Goal: Register for event/course

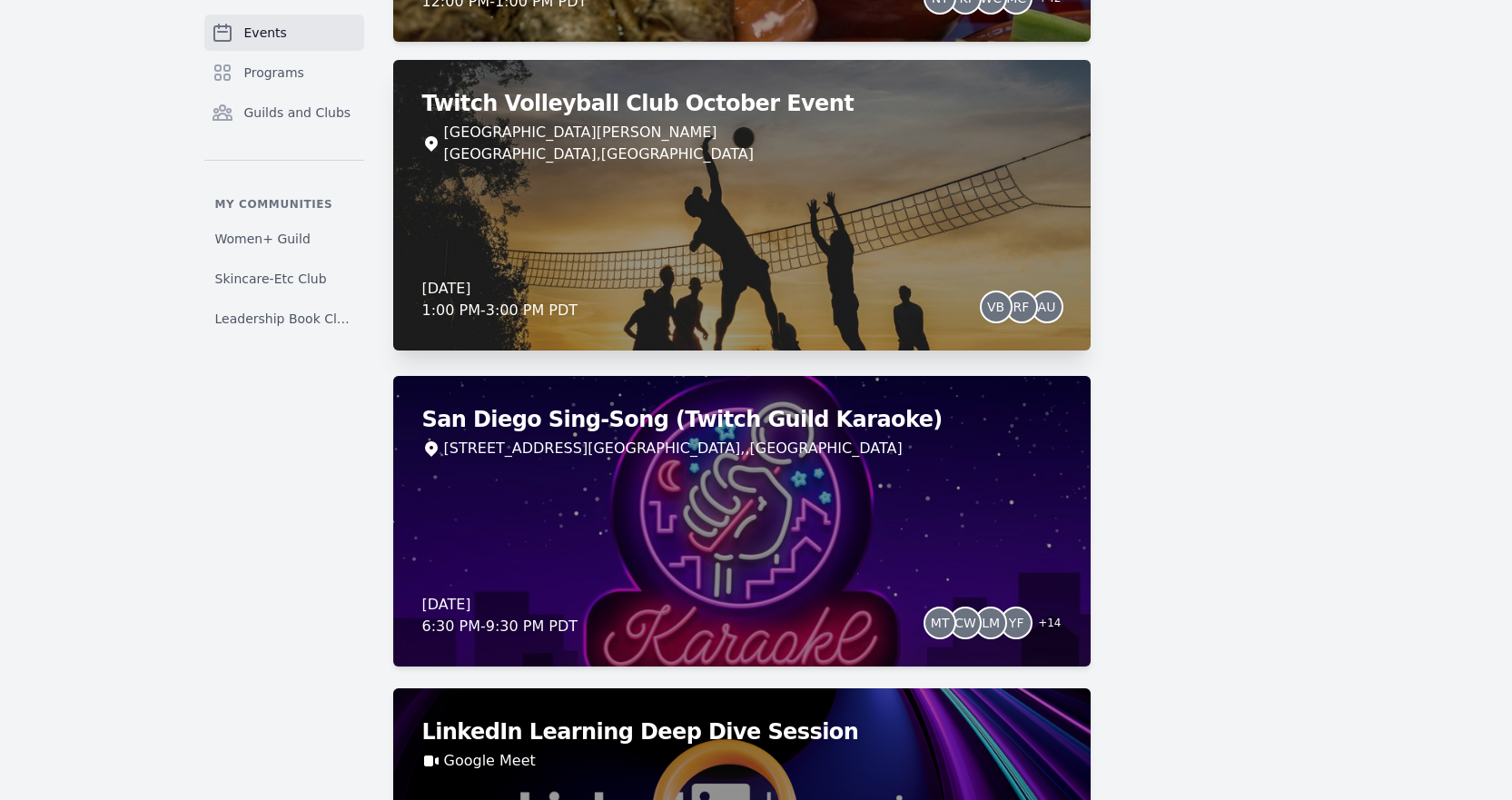
scroll to position [1090, 0]
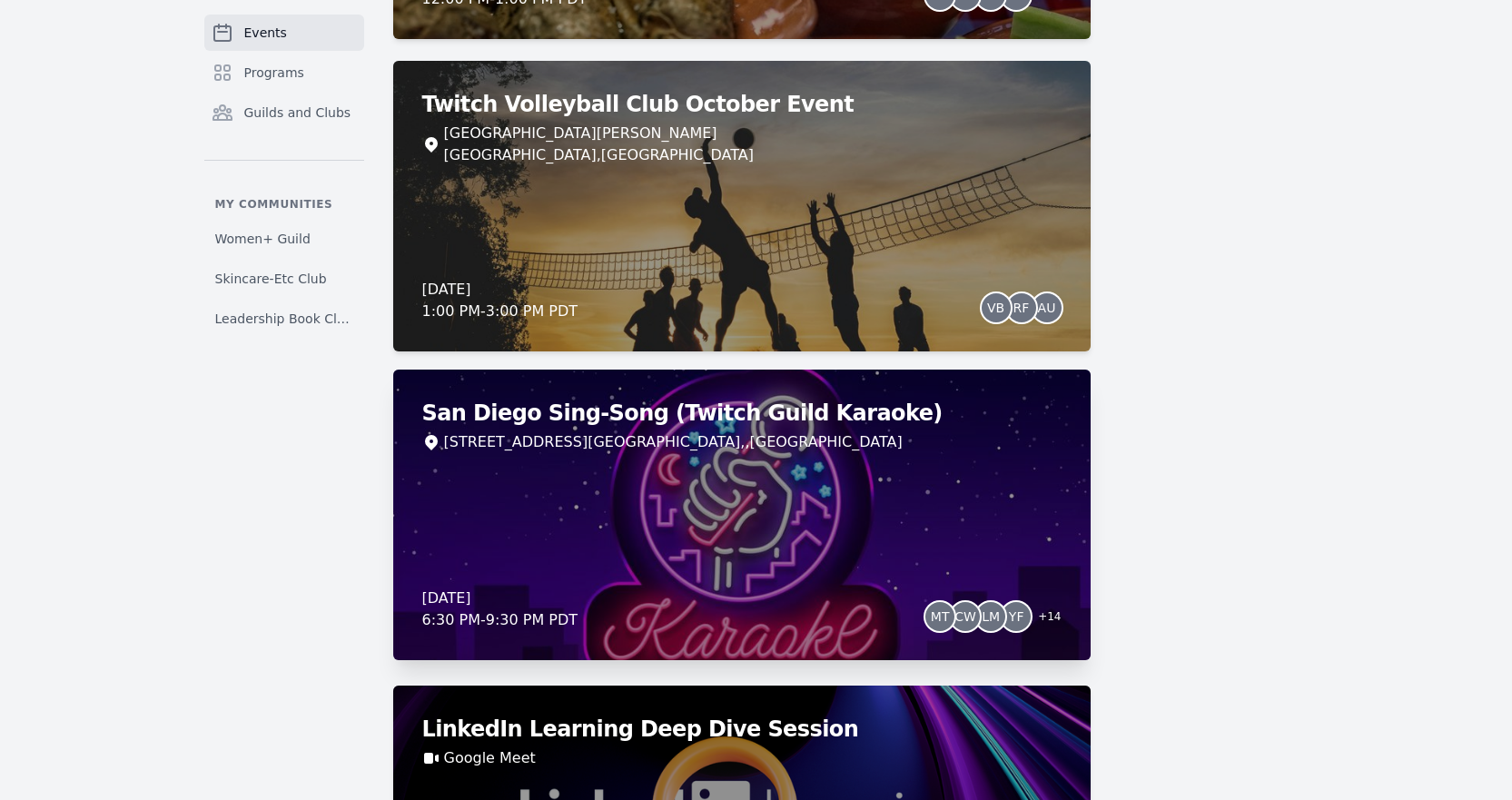
click at [620, 559] on div "San Diego Sing-Song (Twitch Guild Karaoke) [STREET_ADDRESS] [DATE] 6:30 PM - 9:…" at bounding box center [742, 514] width 697 height 290
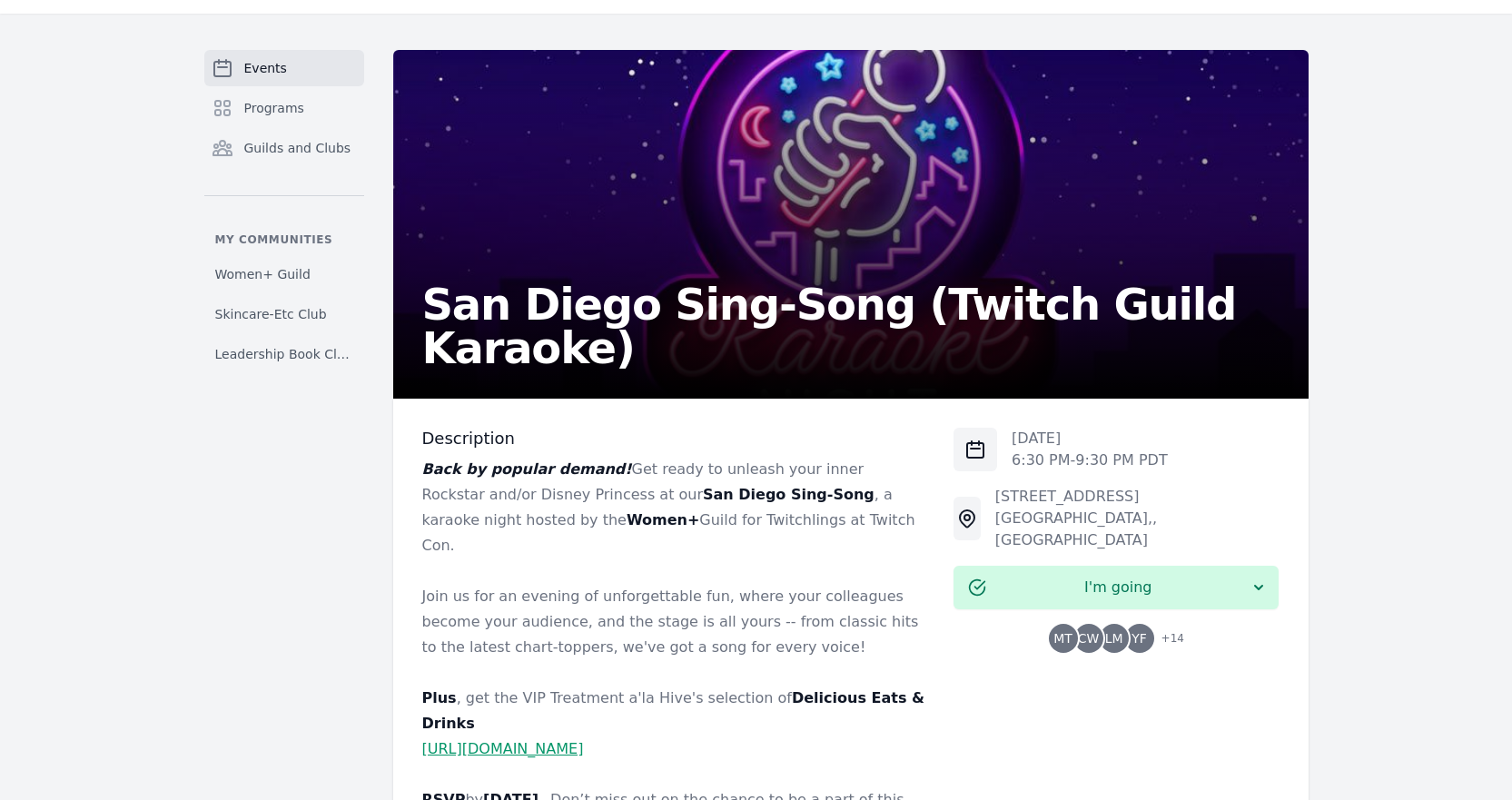
scroll to position [90, 0]
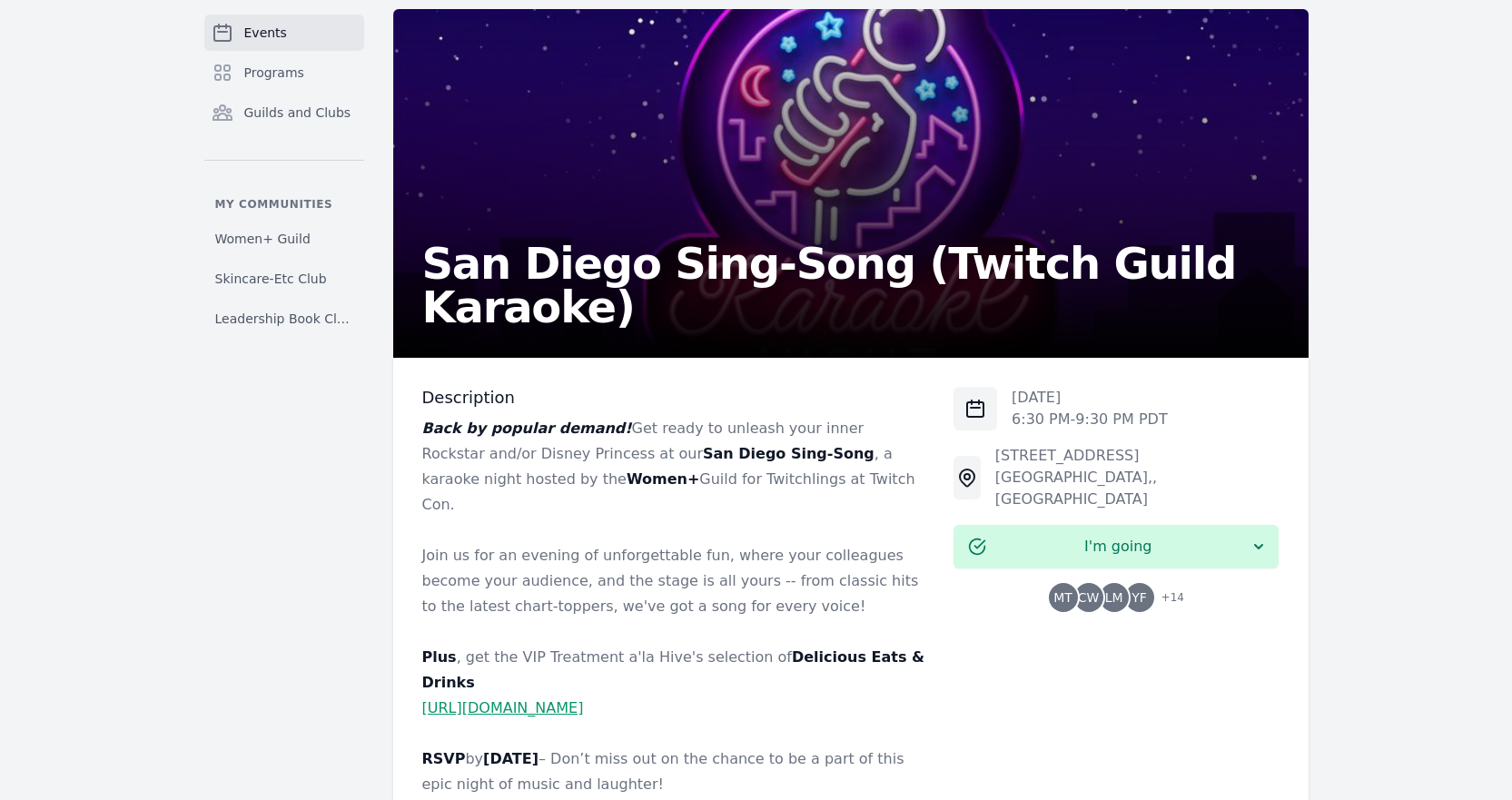
click at [576, 548] on p "Join us for an evening of unforgettable fun, where your colleagues become your …" at bounding box center [673, 581] width 503 height 76
click at [584, 553] on p "Join us for an evening of unforgettable fun, where your colleagues become your …" at bounding box center [673, 581] width 503 height 76
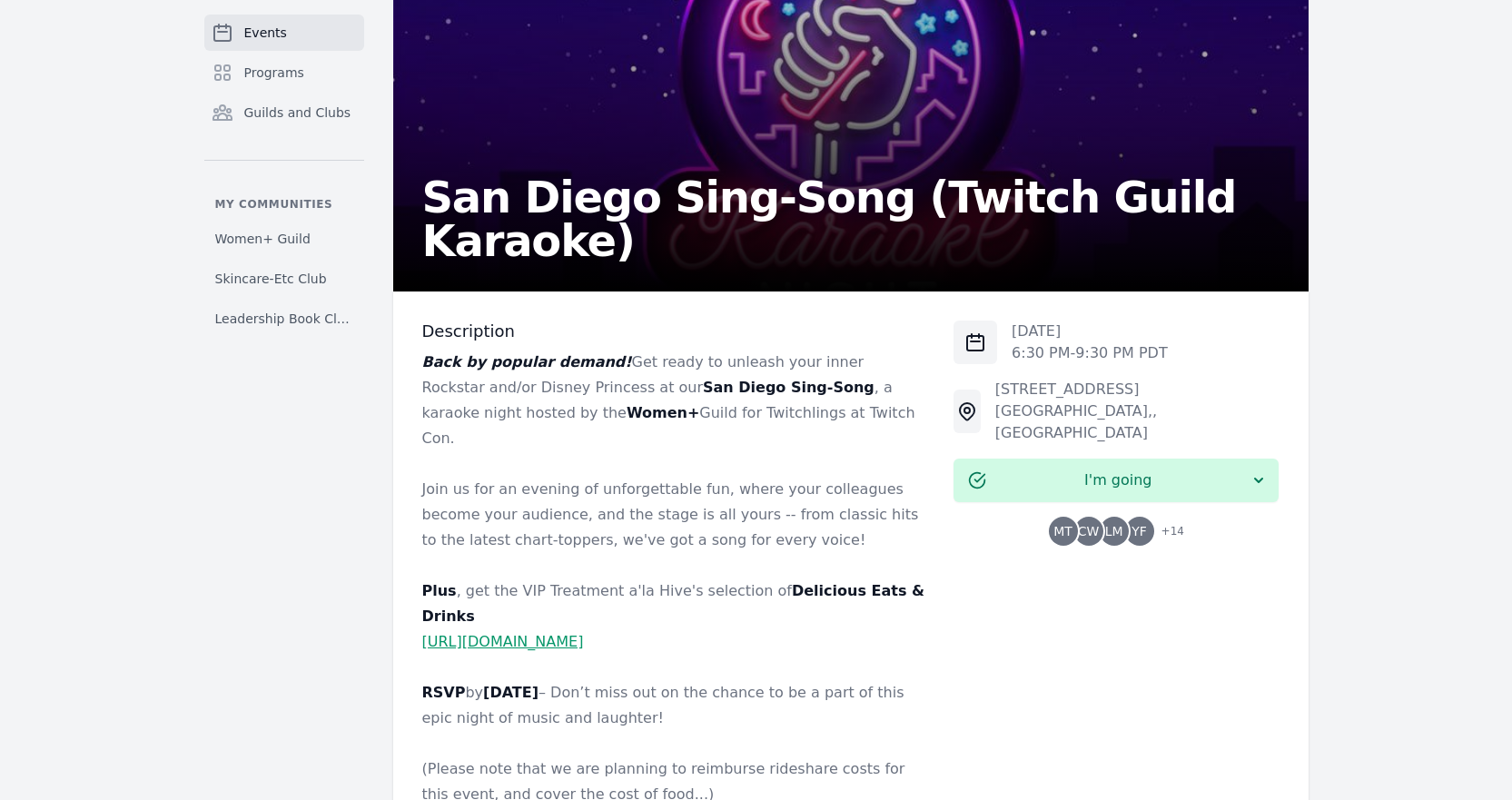
scroll to position [182, 0]
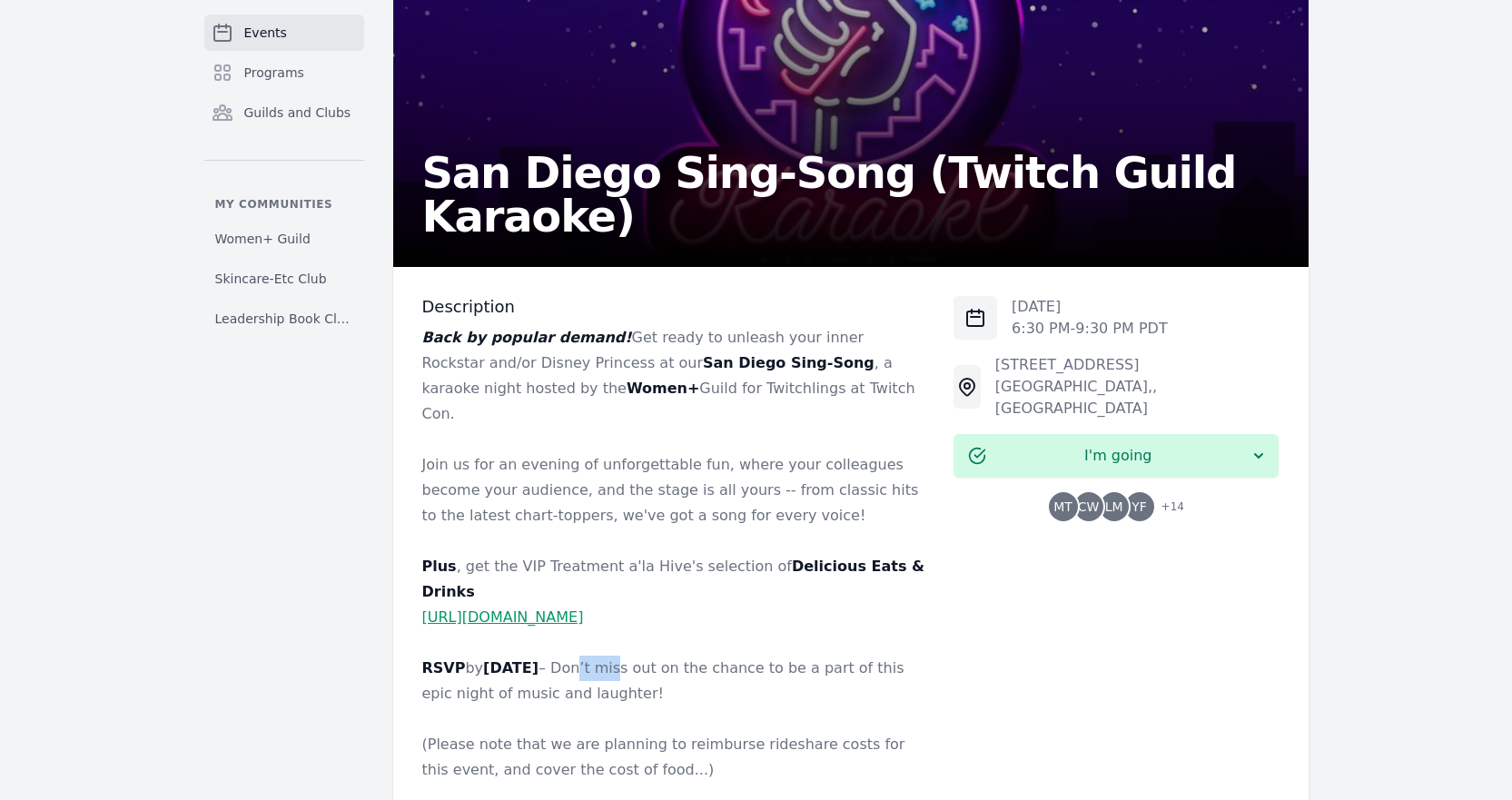
drag, startPoint x: 640, startPoint y: 614, endPoint x: 639, endPoint y: 637, distance: 23.0
click at [689, 656] on p "RSVP by [DATE] – Don’t miss out on the chance to be a part of this epic night o…" at bounding box center [673, 681] width 503 height 50
drag, startPoint x: 547, startPoint y: 693, endPoint x: 678, endPoint y: 692, distance: 131.0
click at [672, 732] on p "(Please note that we are planning to reimburse rideshare costs for this event, …" at bounding box center [673, 757] width 503 height 50
click at [789, 732] on p "(Please note that we are planning to reimburse rideshare costs for this event, …" at bounding box center [673, 757] width 503 height 50
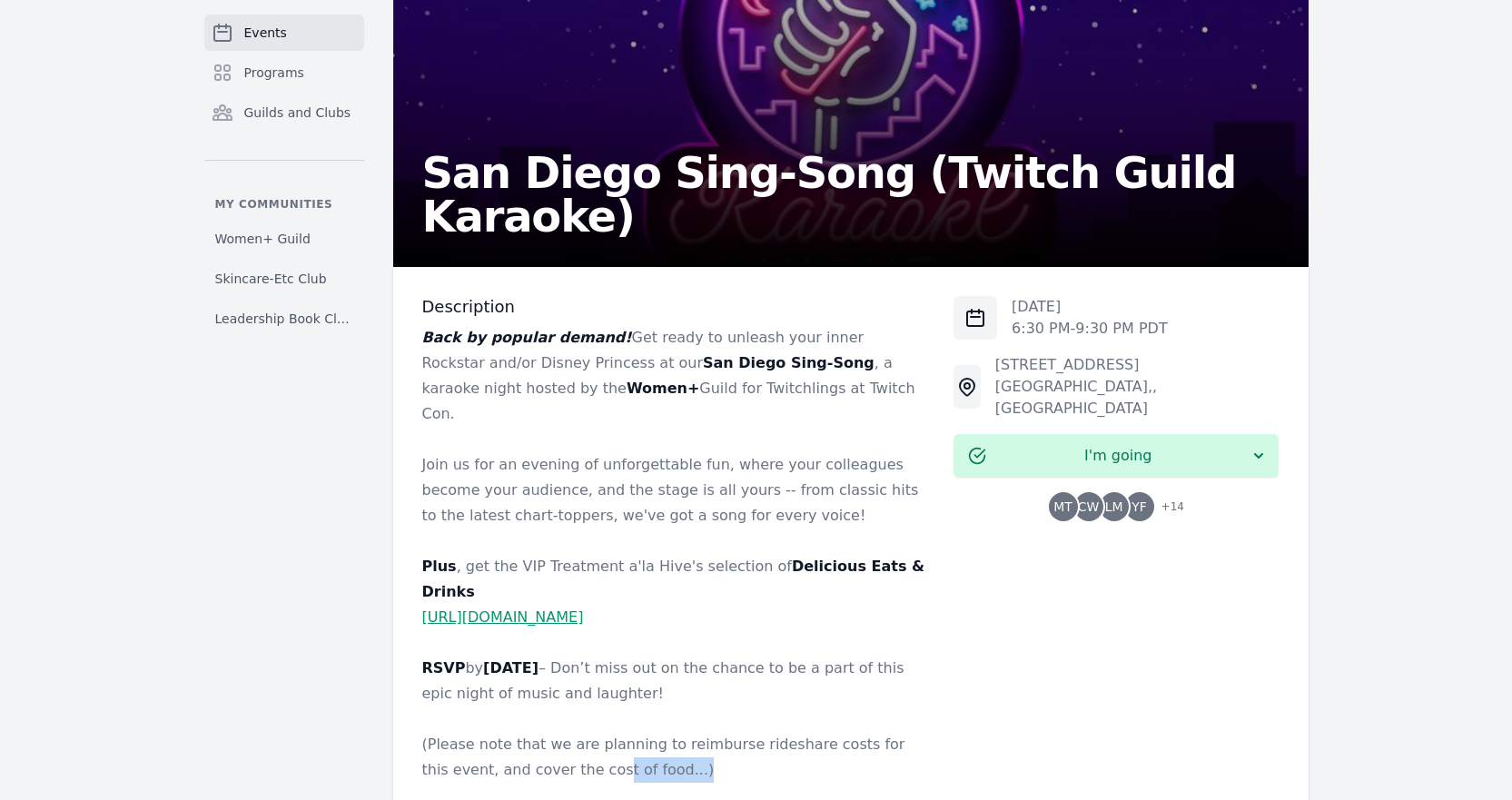
drag, startPoint x: 640, startPoint y: 712, endPoint x: 536, endPoint y: 709, distance: 104.0
click at [536, 732] on p "(Please note that we are planning to reimburse rideshare costs for this event, …" at bounding box center [673, 757] width 503 height 50
click at [638, 732] on p "(Please note that we are planning to reimburse rideshare costs for this event, …" at bounding box center [673, 757] width 503 height 50
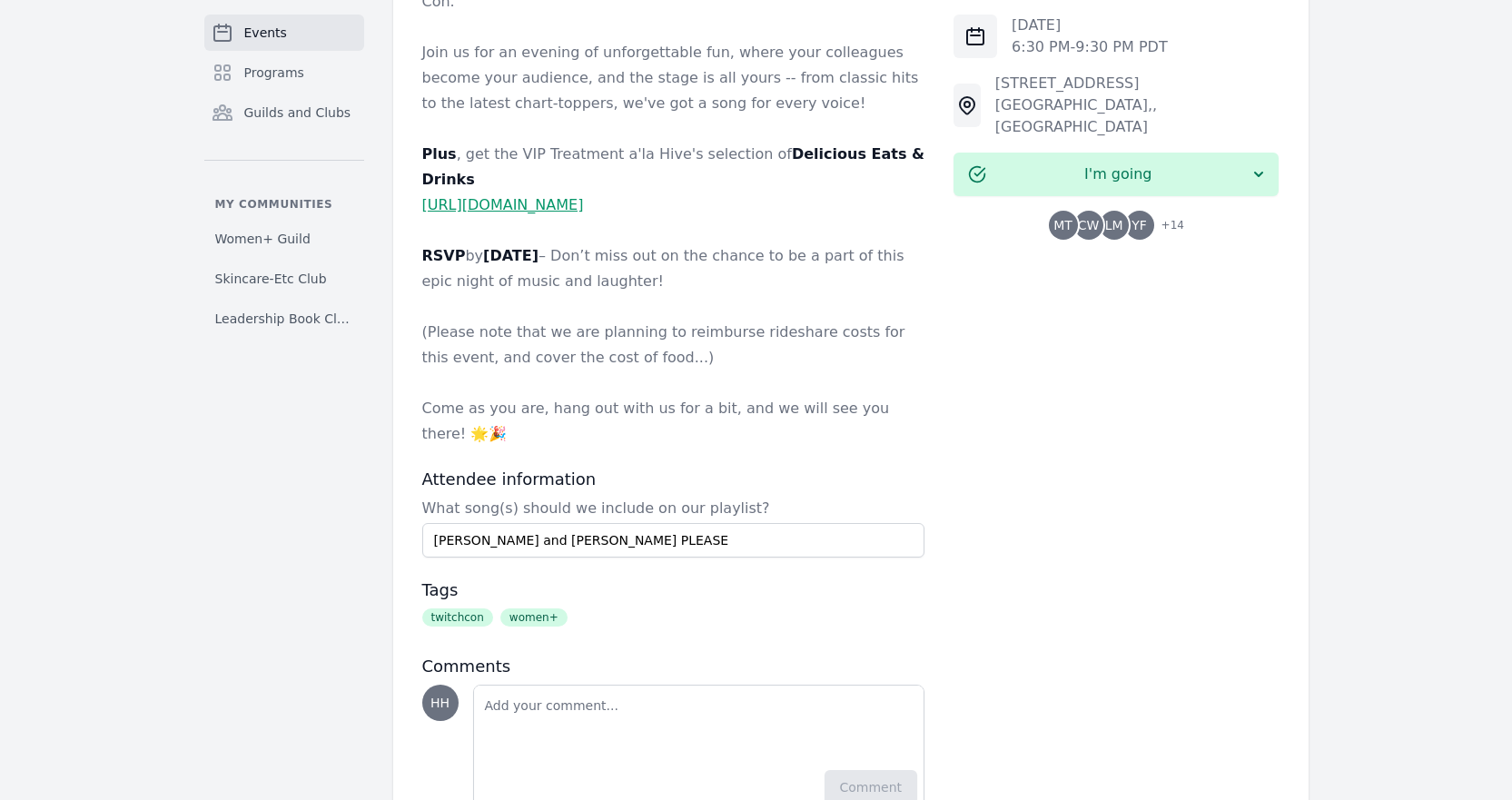
scroll to position [595, 0]
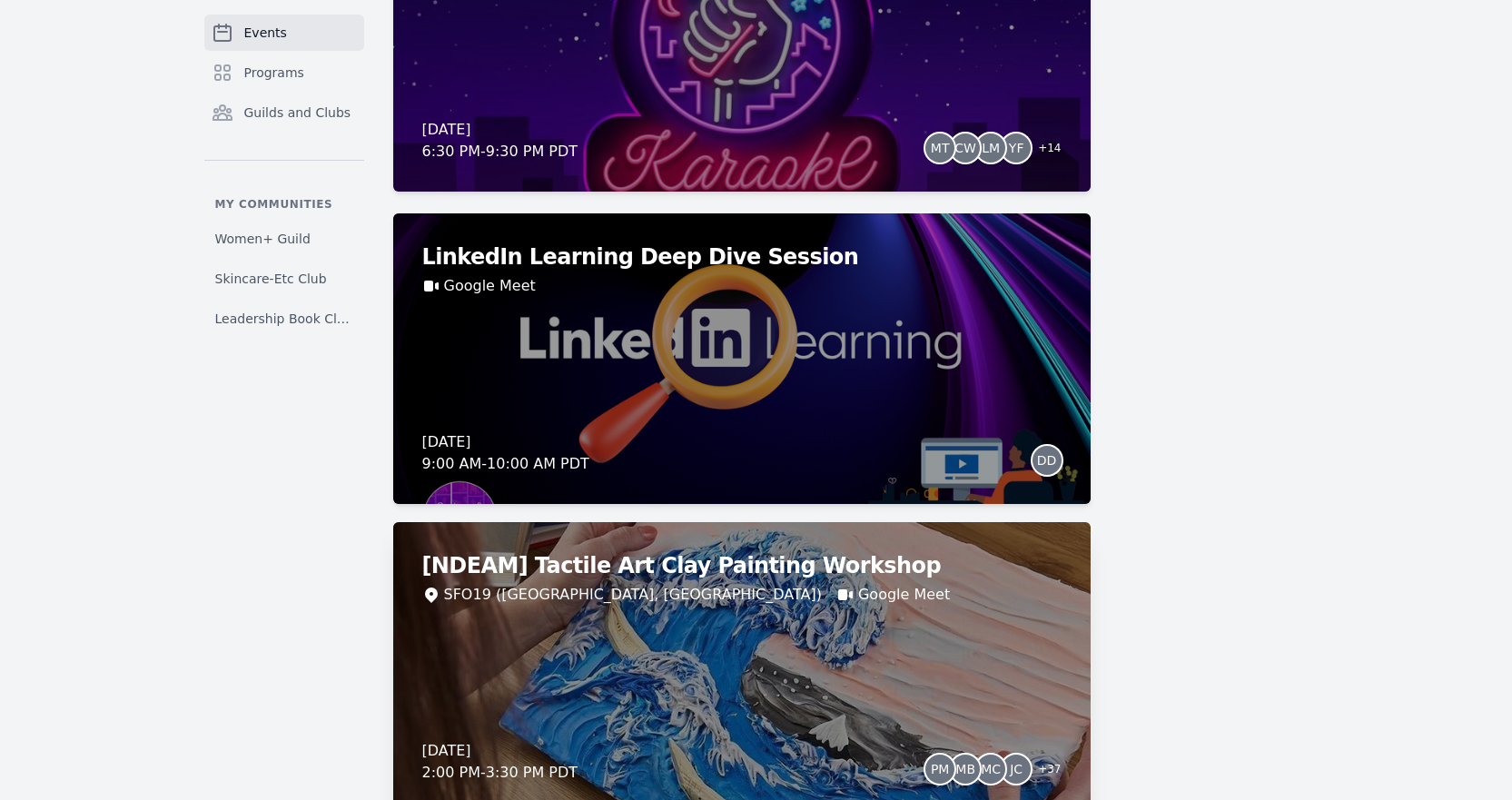
scroll to position [1594, 0]
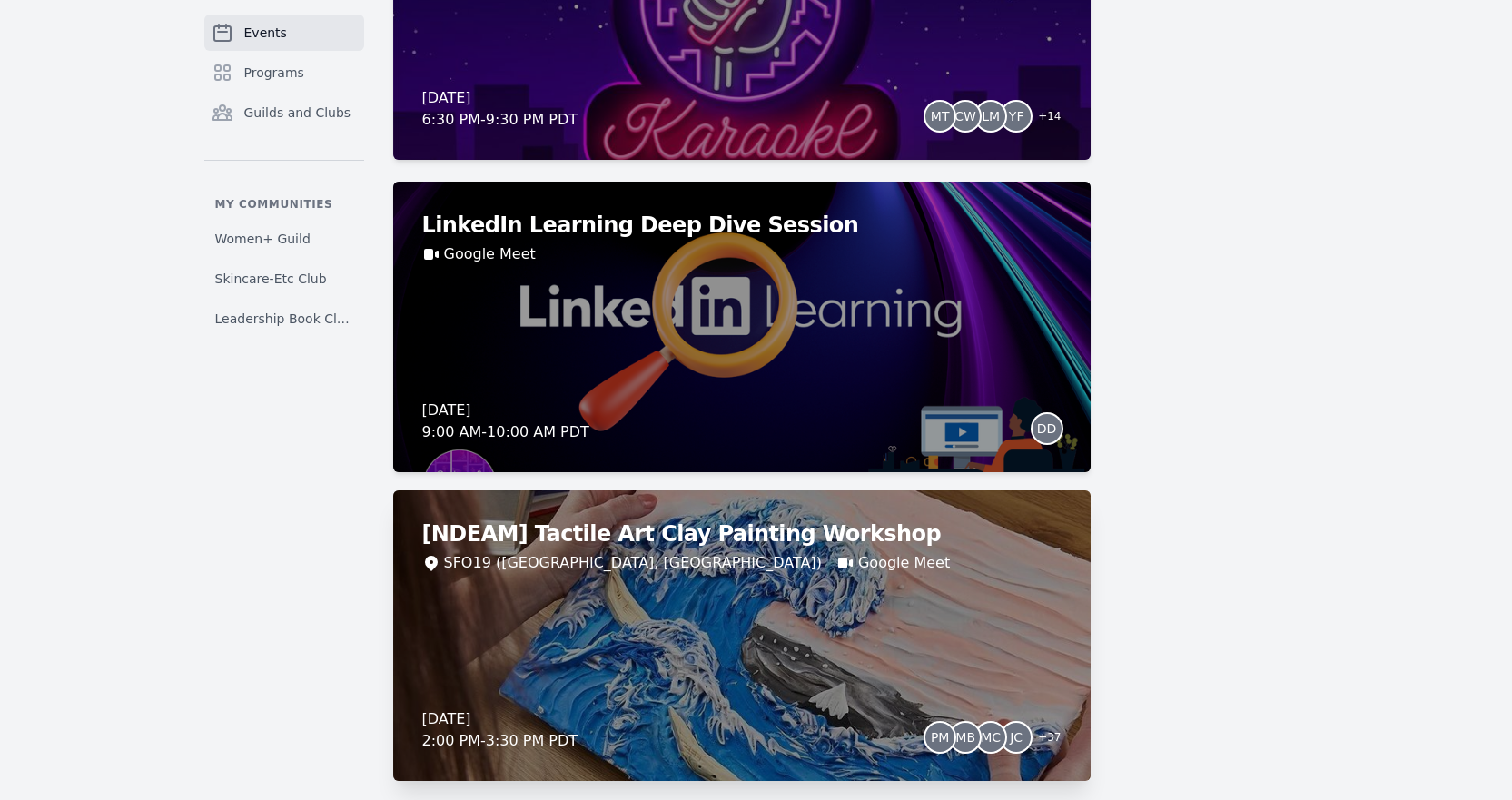
click at [833, 590] on div "[NDEAM] Tactile Art Clay Painting Workshop SFO19 ([GEOGRAPHIC_DATA], [GEOGRAPHI…" at bounding box center [742, 635] width 697 height 290
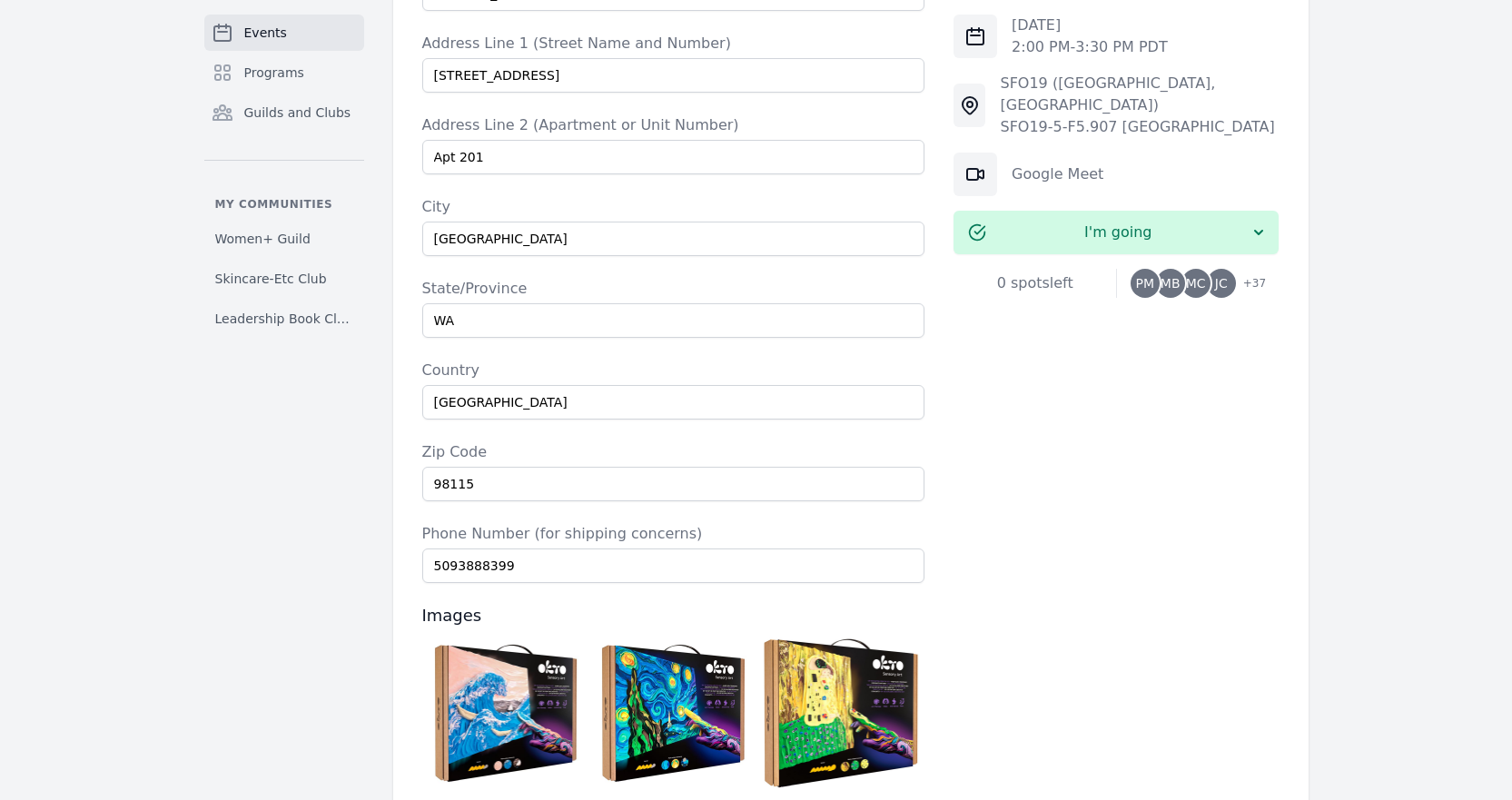
scroll to position [1726, 0]
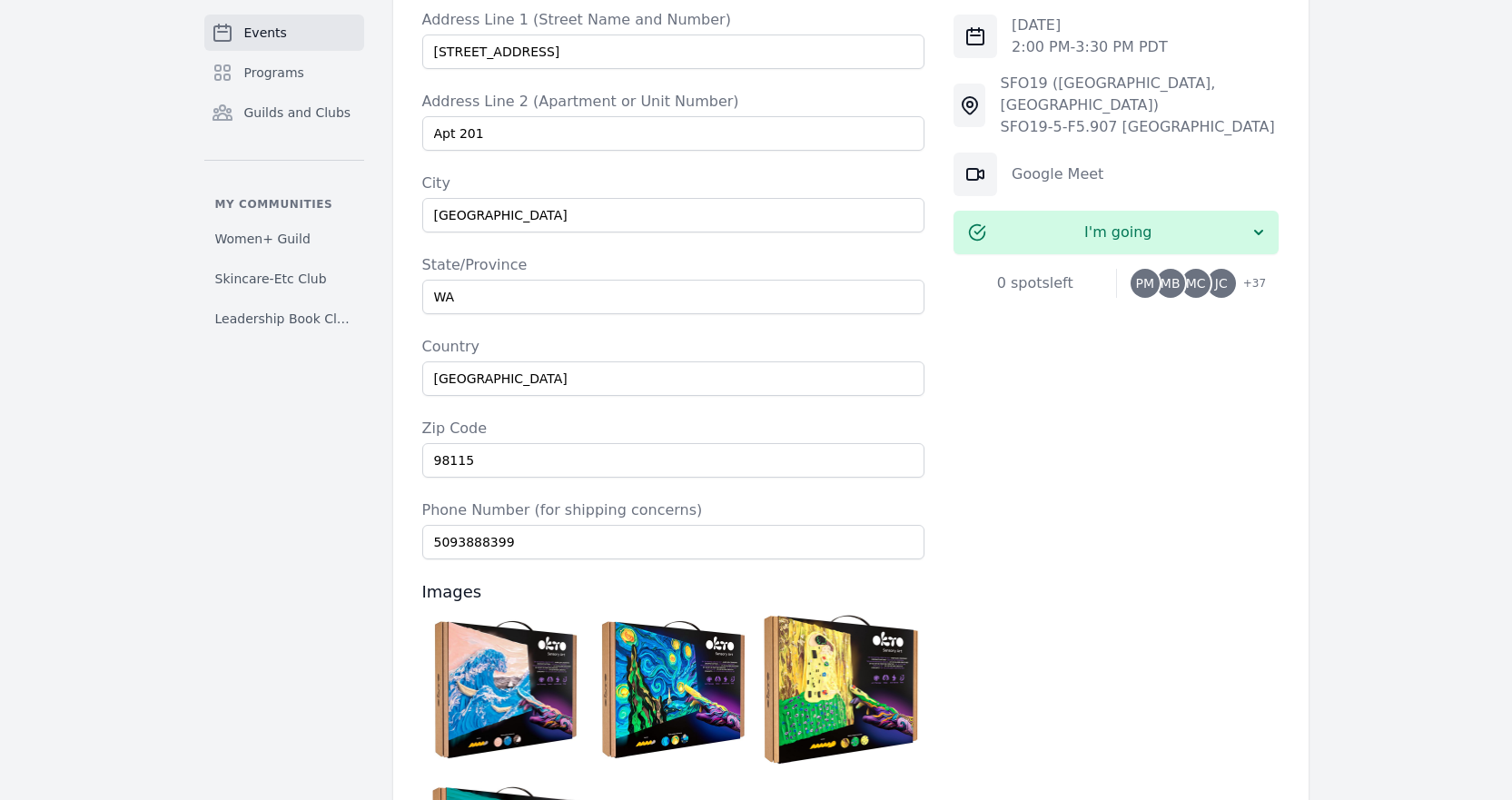
click at [505, 610] on img at bounding box center [506, 690] width 159 height 159
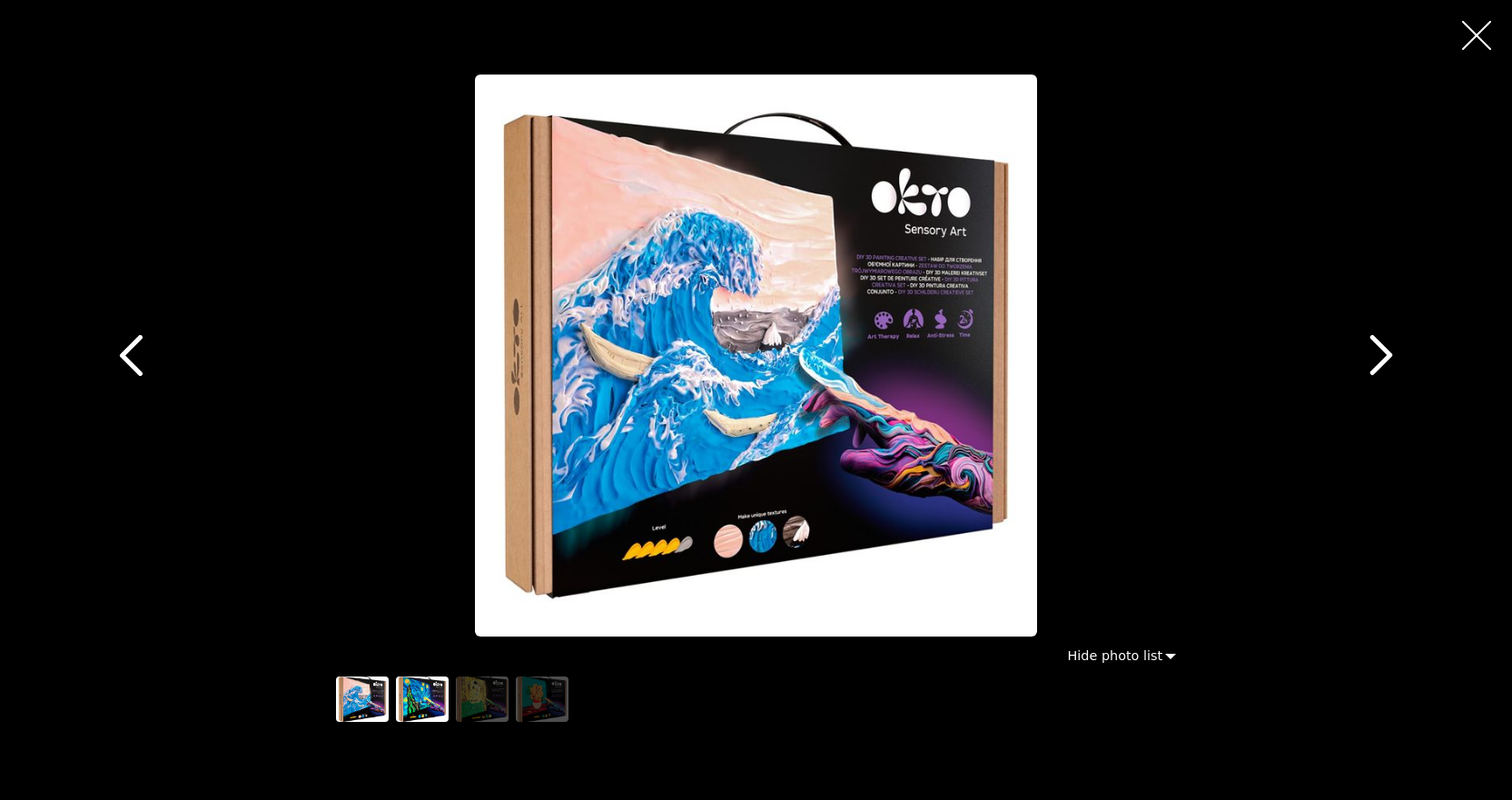
click at [431, 698] on img "button" at bounding box center [422, 700] width 52 height 46
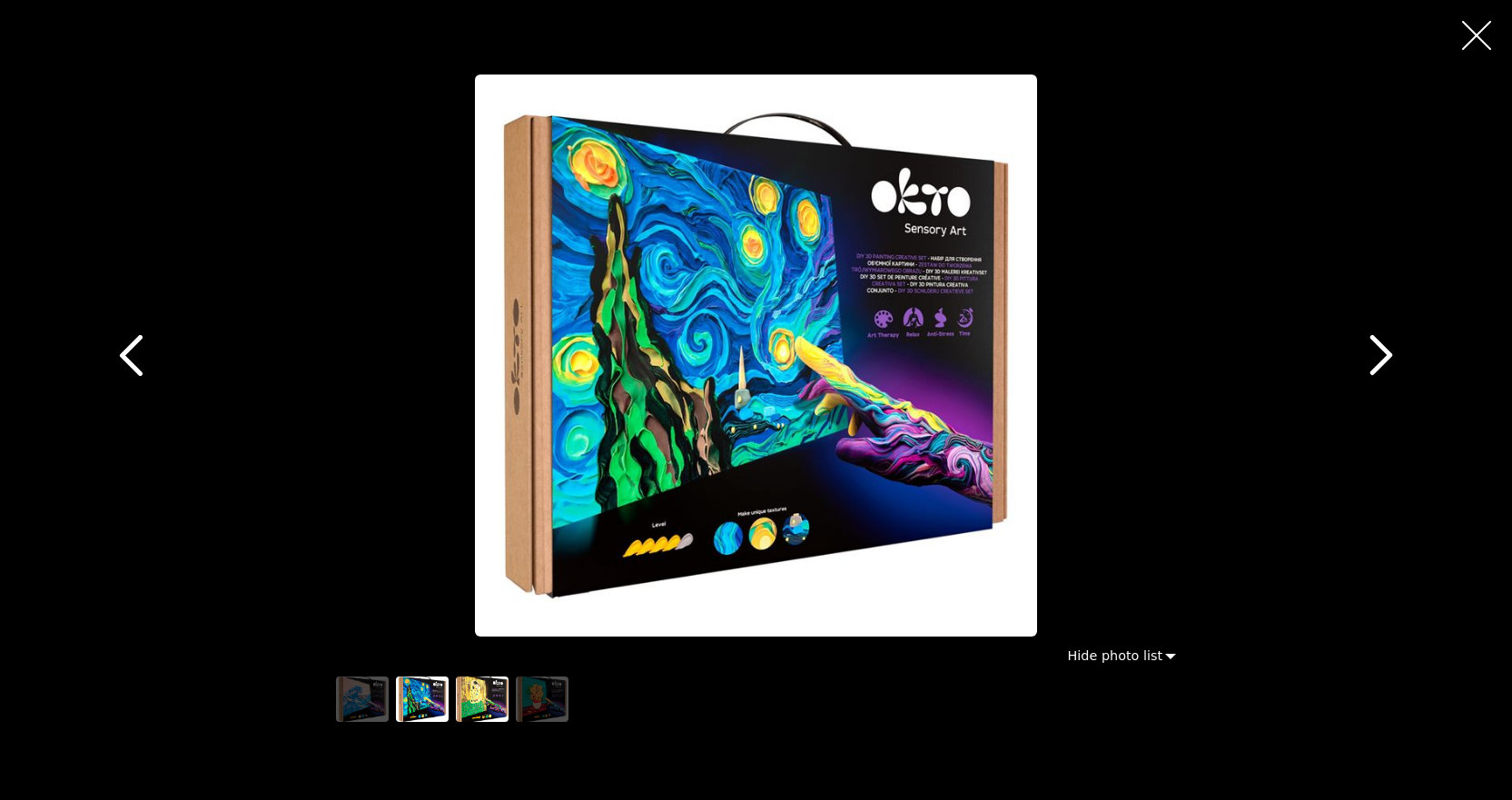
click at [480, 698] on img "button" at bounding box center [482, 700] width 52 height 46
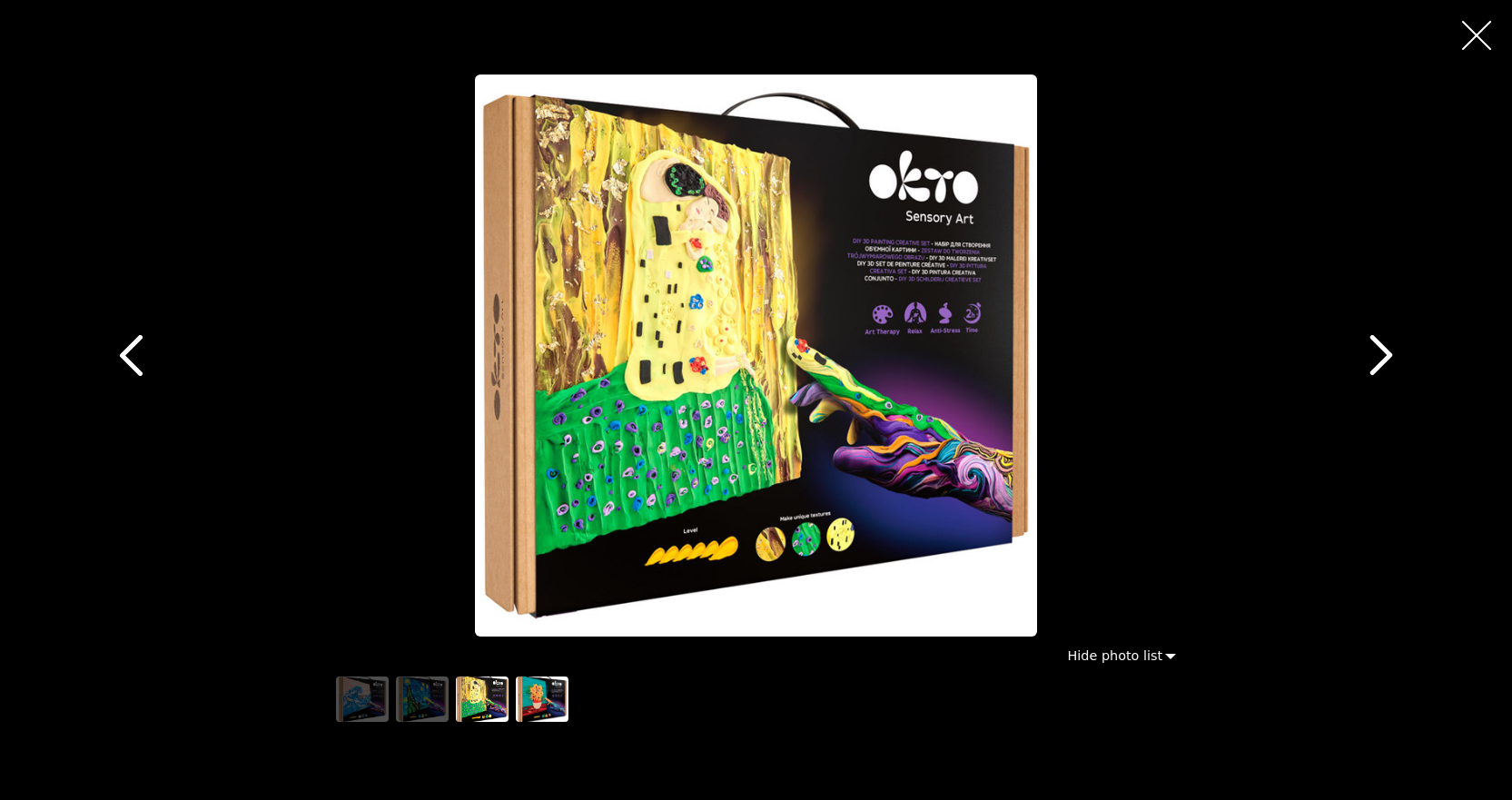
click at [566, 697] on img "button" at bounding box center [542, 700] width 52 height 46
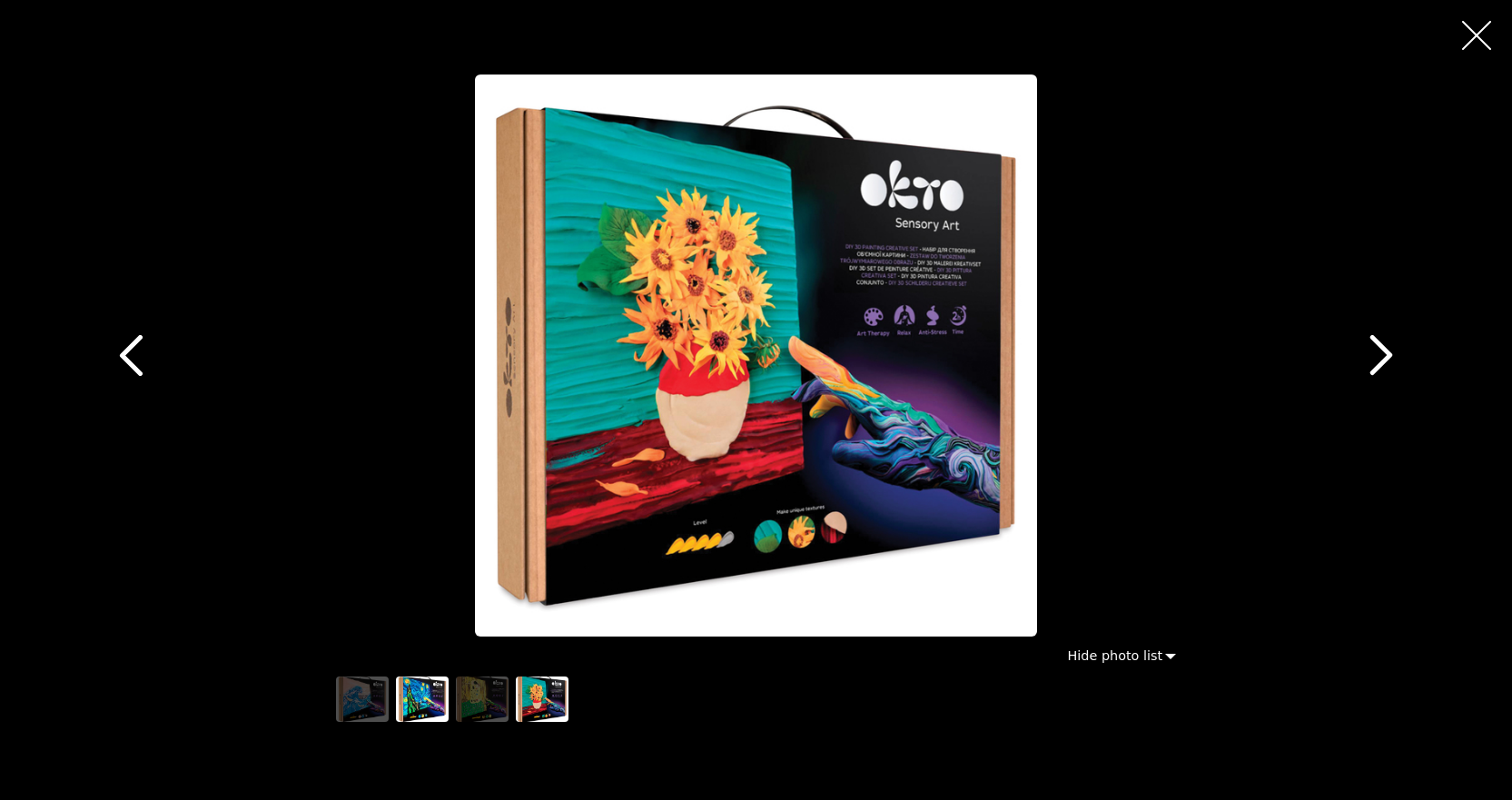
click at [448, 706] on img "button" at bounding box center [422, 700] width 52 height 46
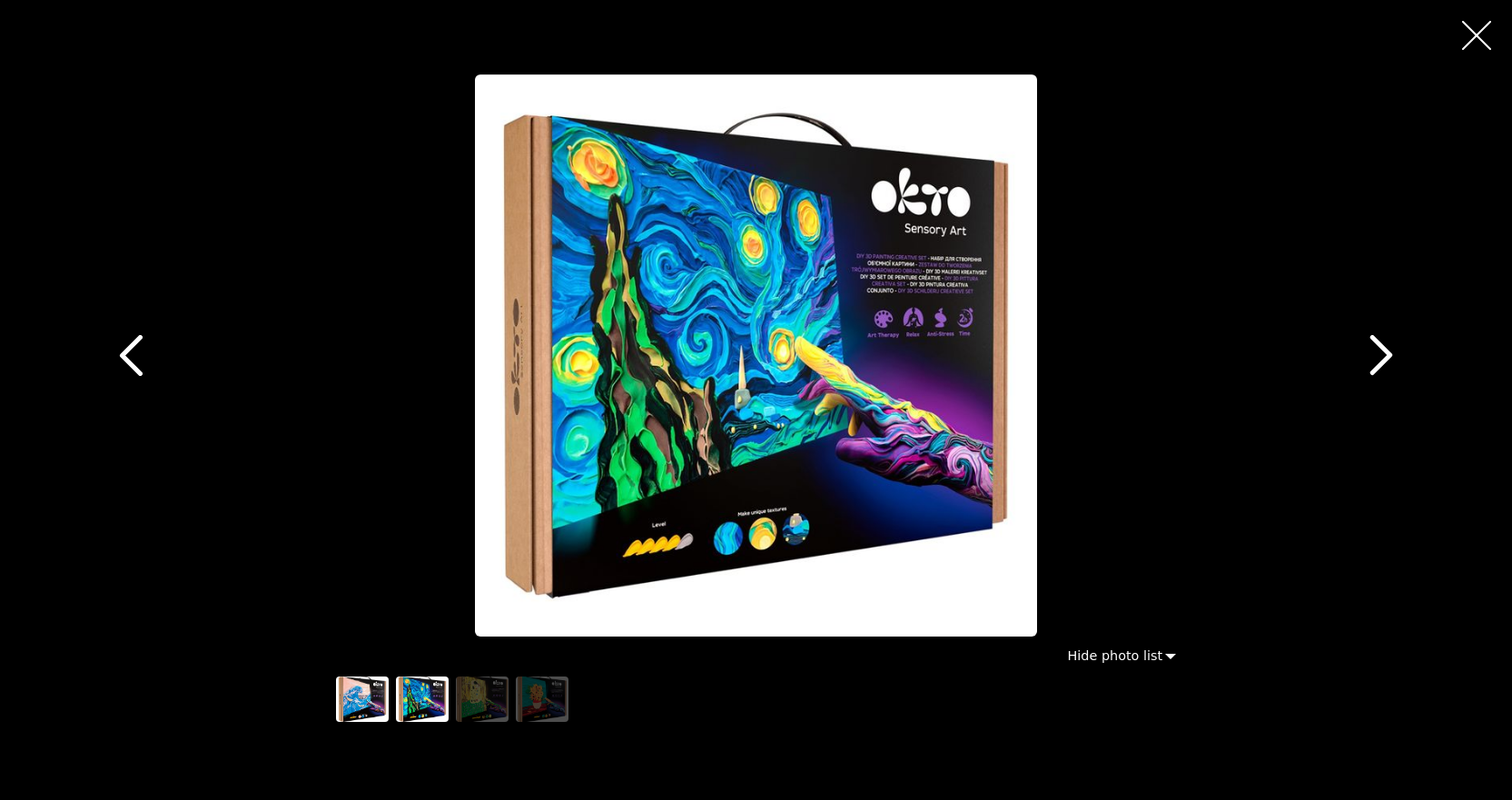
click at [356, 707] on img "button" at bounding box center [362, 700] width 52 height 46
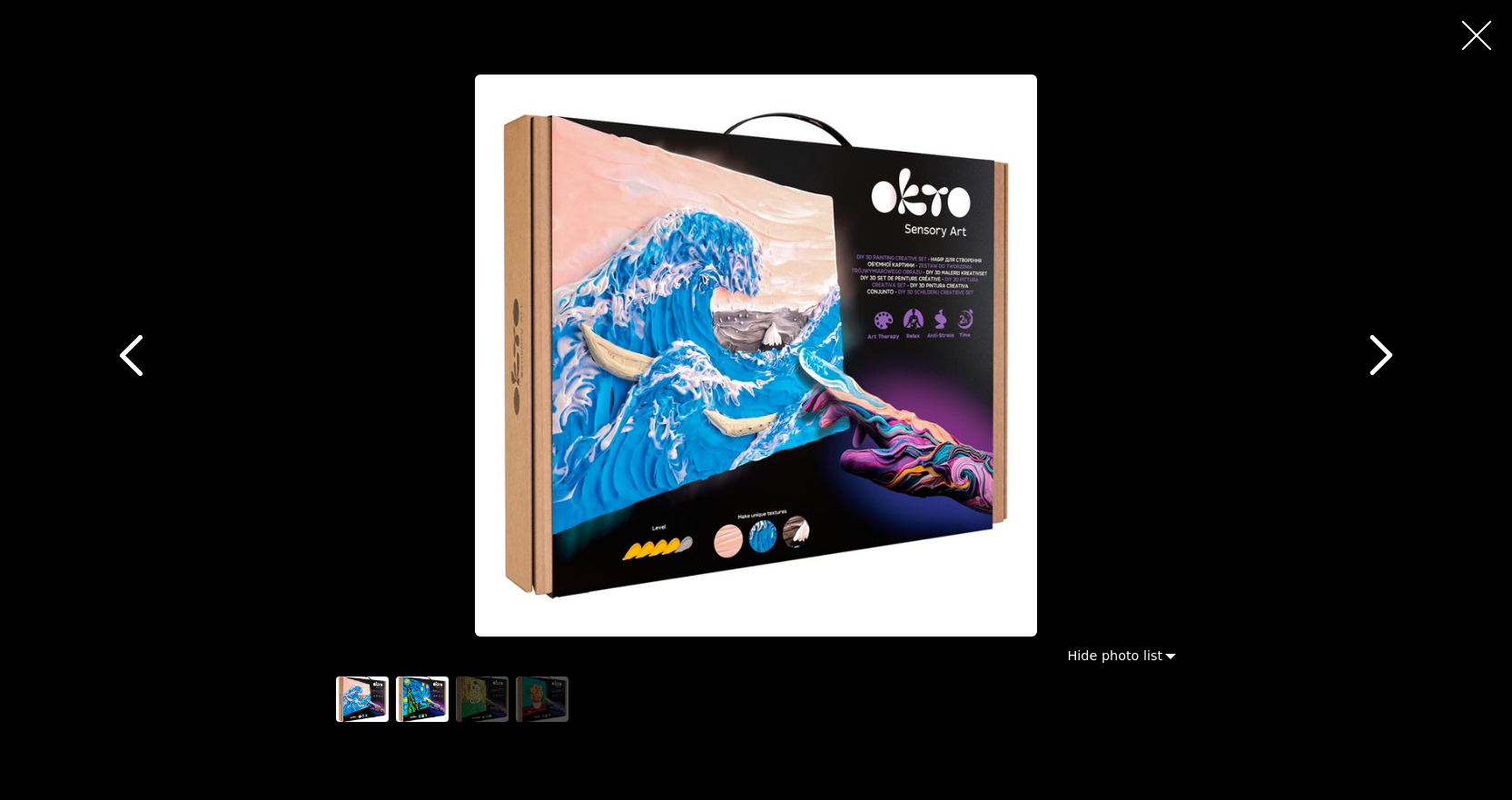
click at [412, 706] on img "button" at bounding box center [422, 700] width 52 height 46
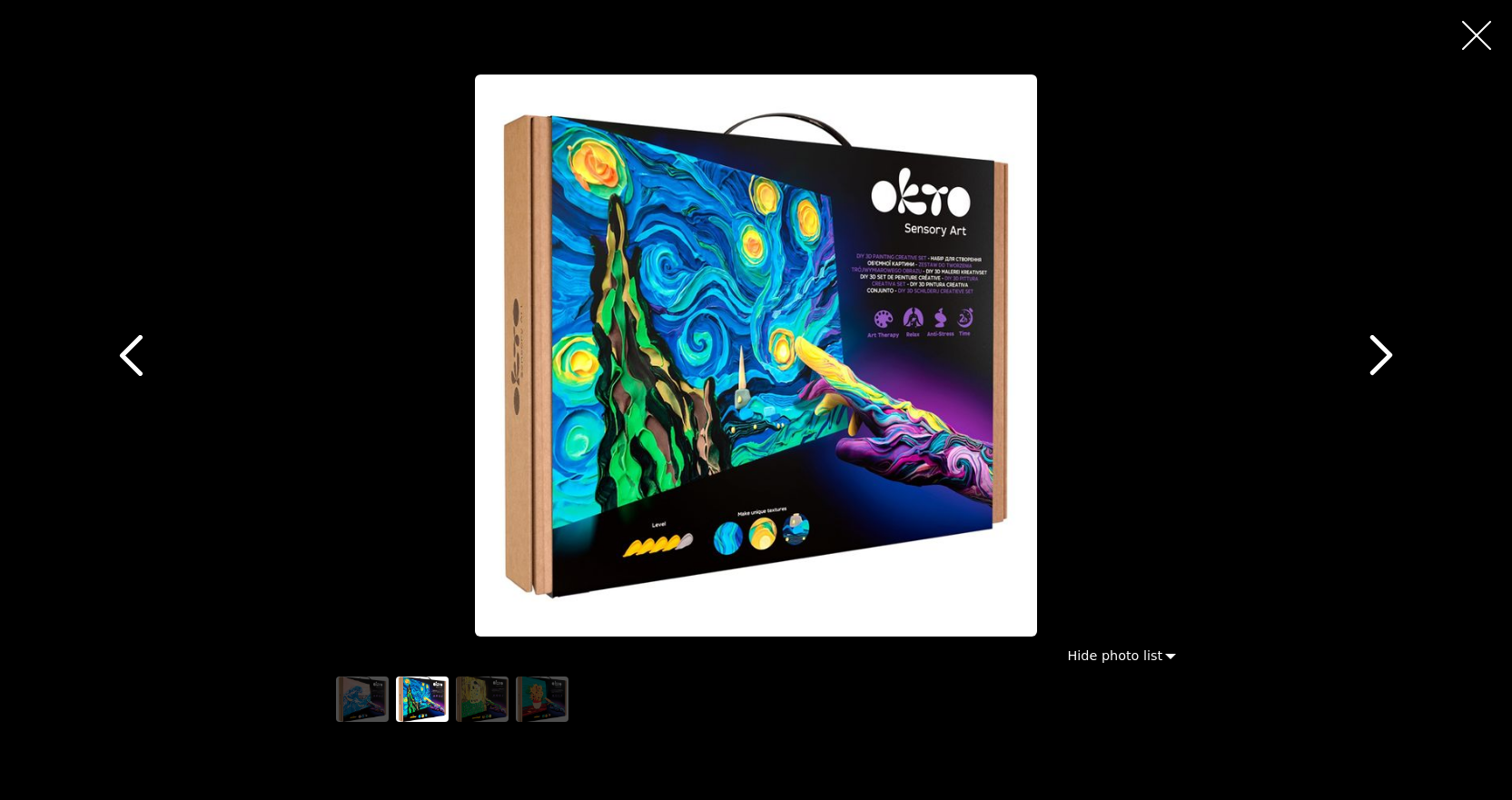
click at [141, 350] on icon "button" at bounding box center [130, 355] width 41 height 41
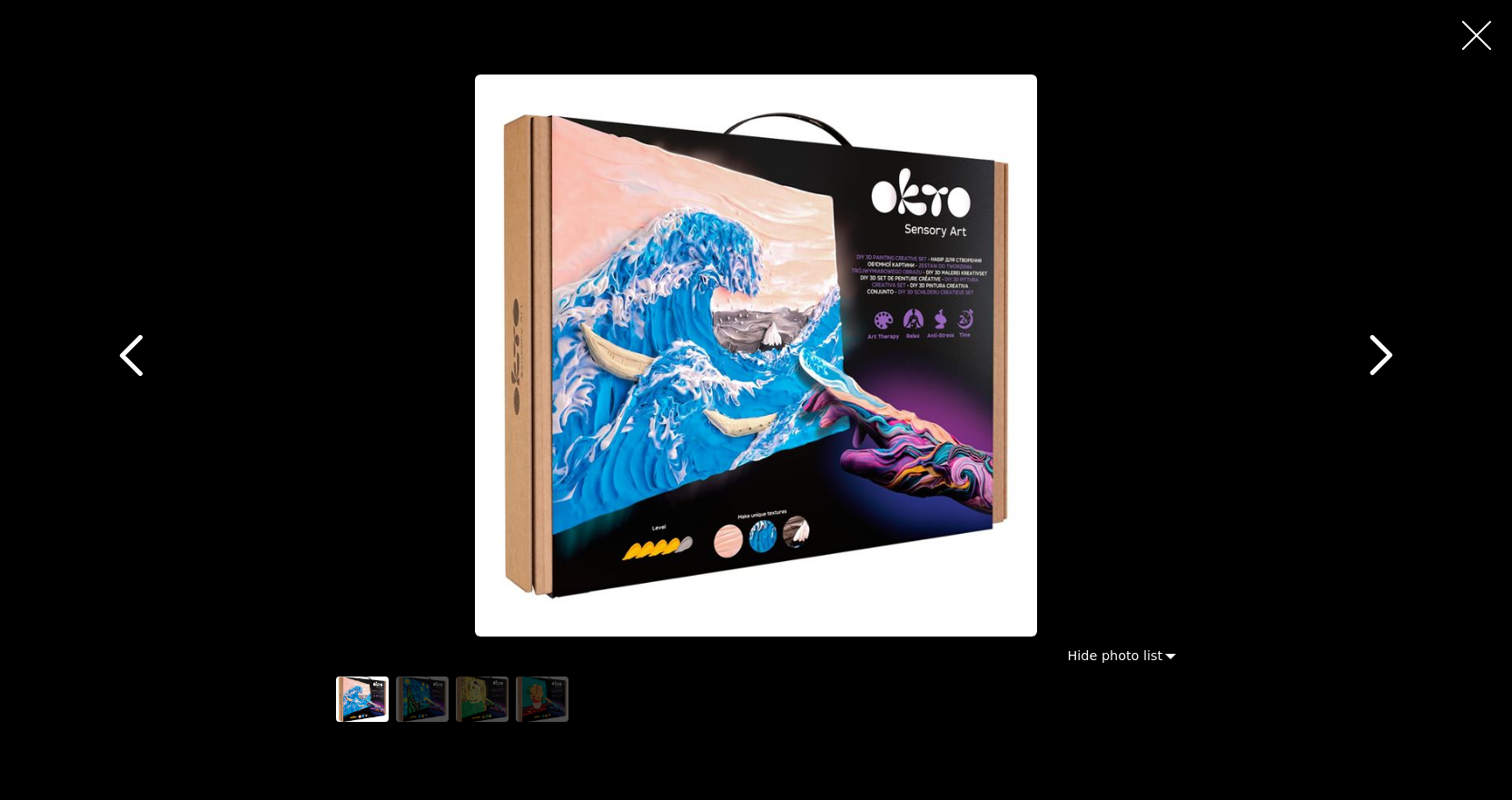
click at [1366, 359] on icon "button" at bounding box center [1382, 355] width 41 height 41
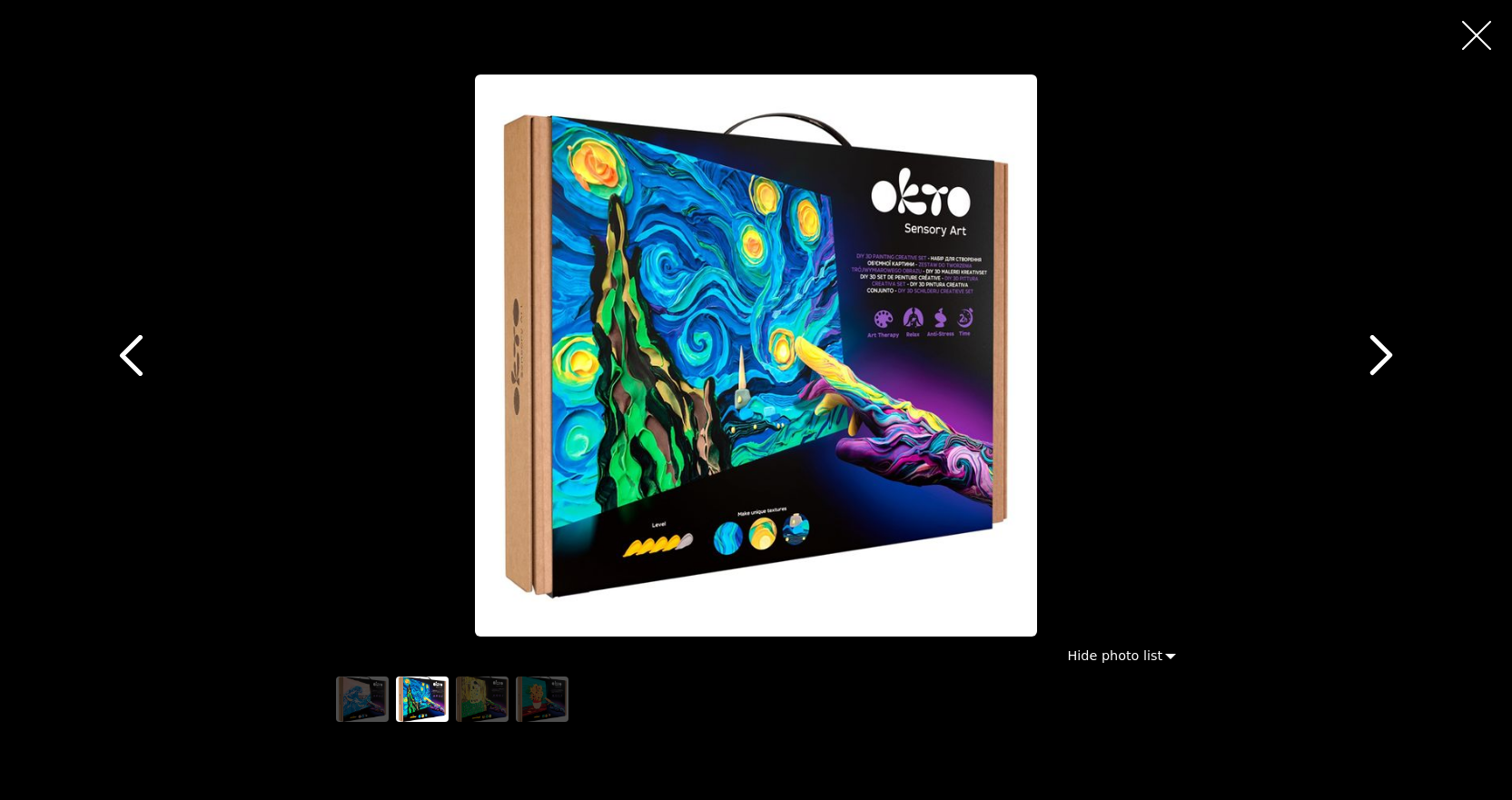
click at [1488, 31] on icon "button" at bounding box center [1477, 35] width 30 height 30
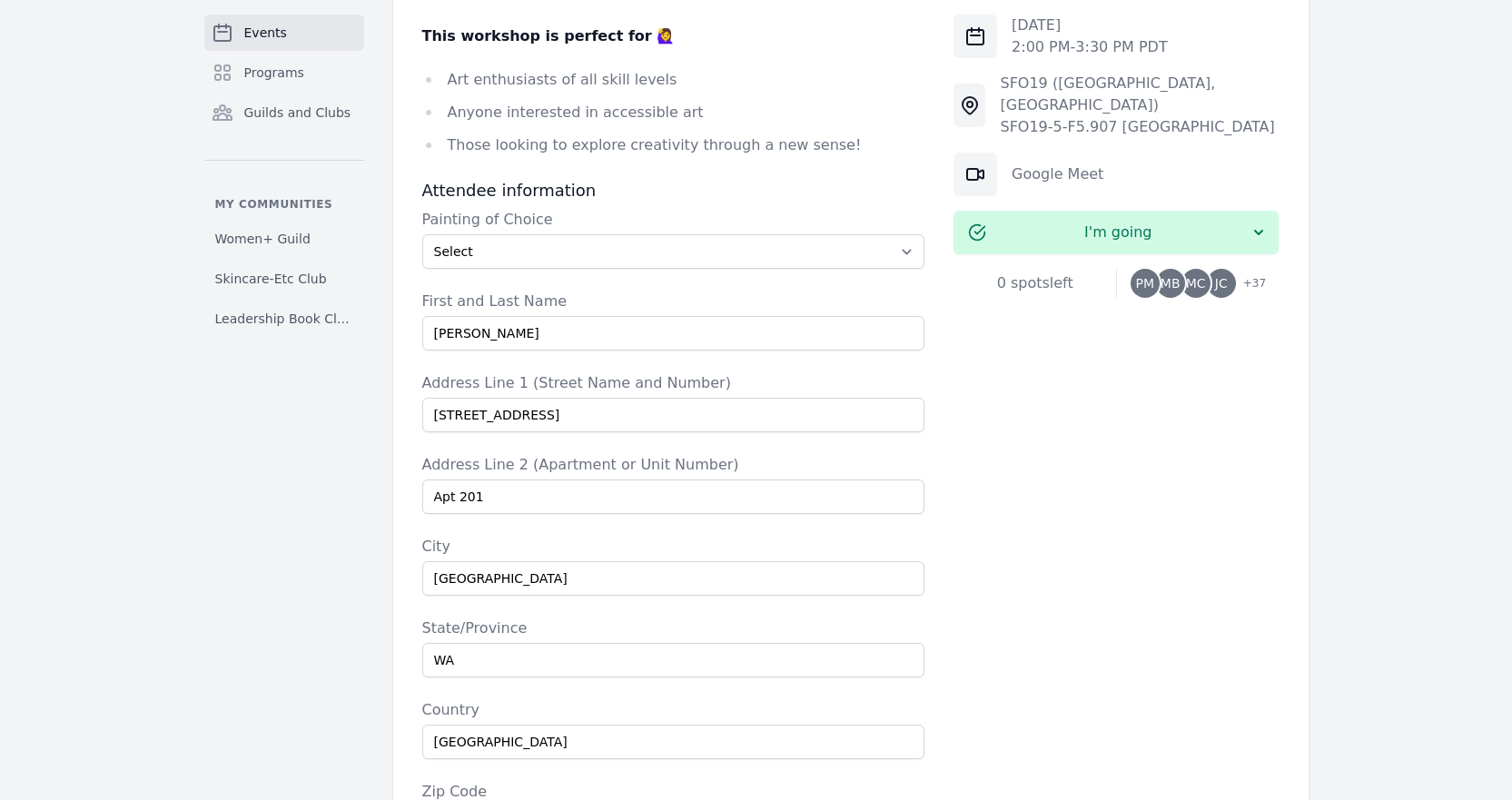
scroll to position [1181, 0]
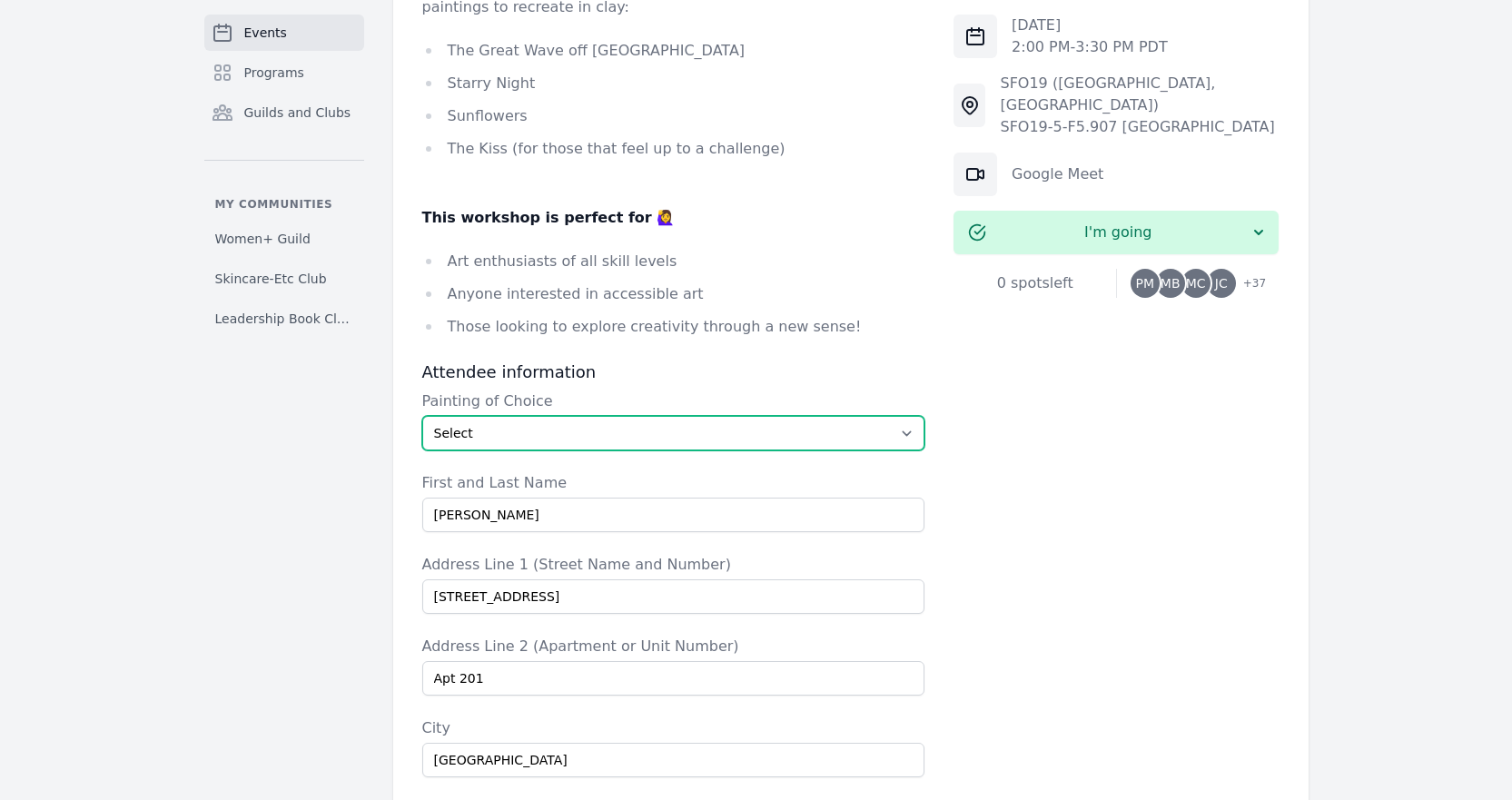
click at [514, 416] on select "Select The Great Wave off Kanagawa Starry Night Sunflowers The Kiss" at bounding box center [673, 433] width 503 height 34
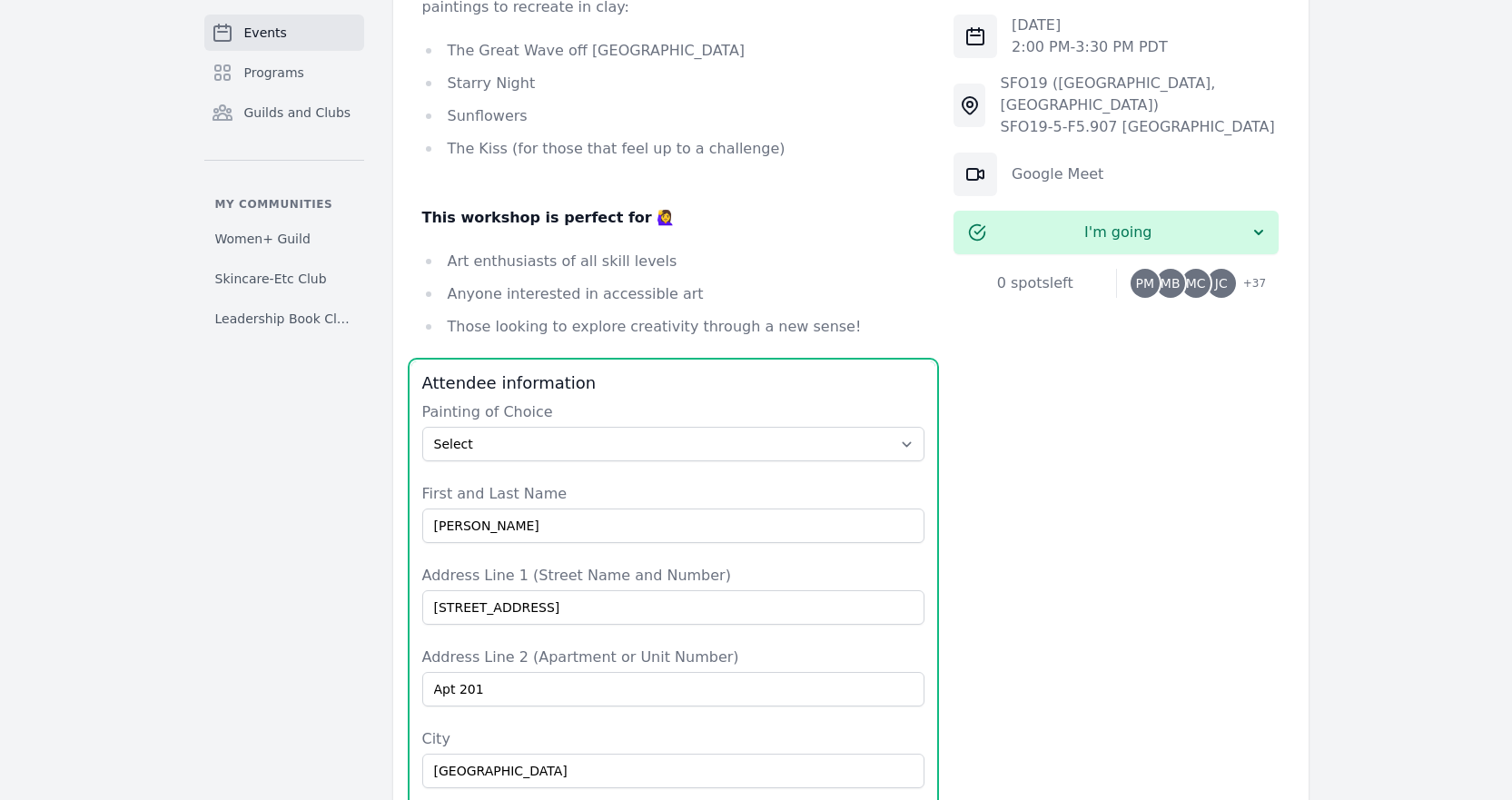
click at [1255, 383] on div "[DATE] 2:00 PM - 3:30 PM PDT SFO19 ([GEOGRAPHIC_DATA], [GEOGRAPHIC_DATA]) SFO19…" at bounding box center [1115, 560] width 325 height 2526
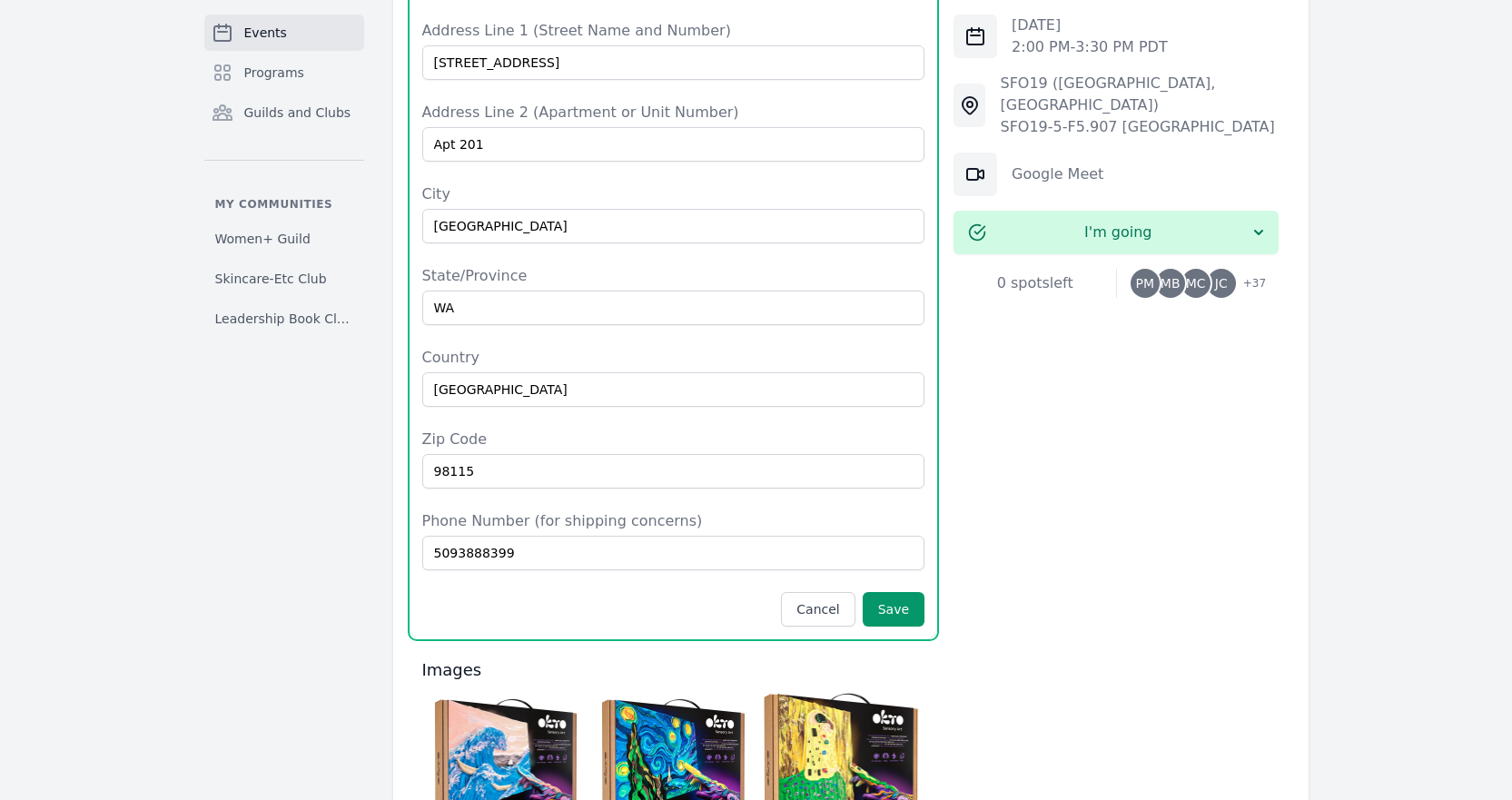
scroll to position [1998, 0]
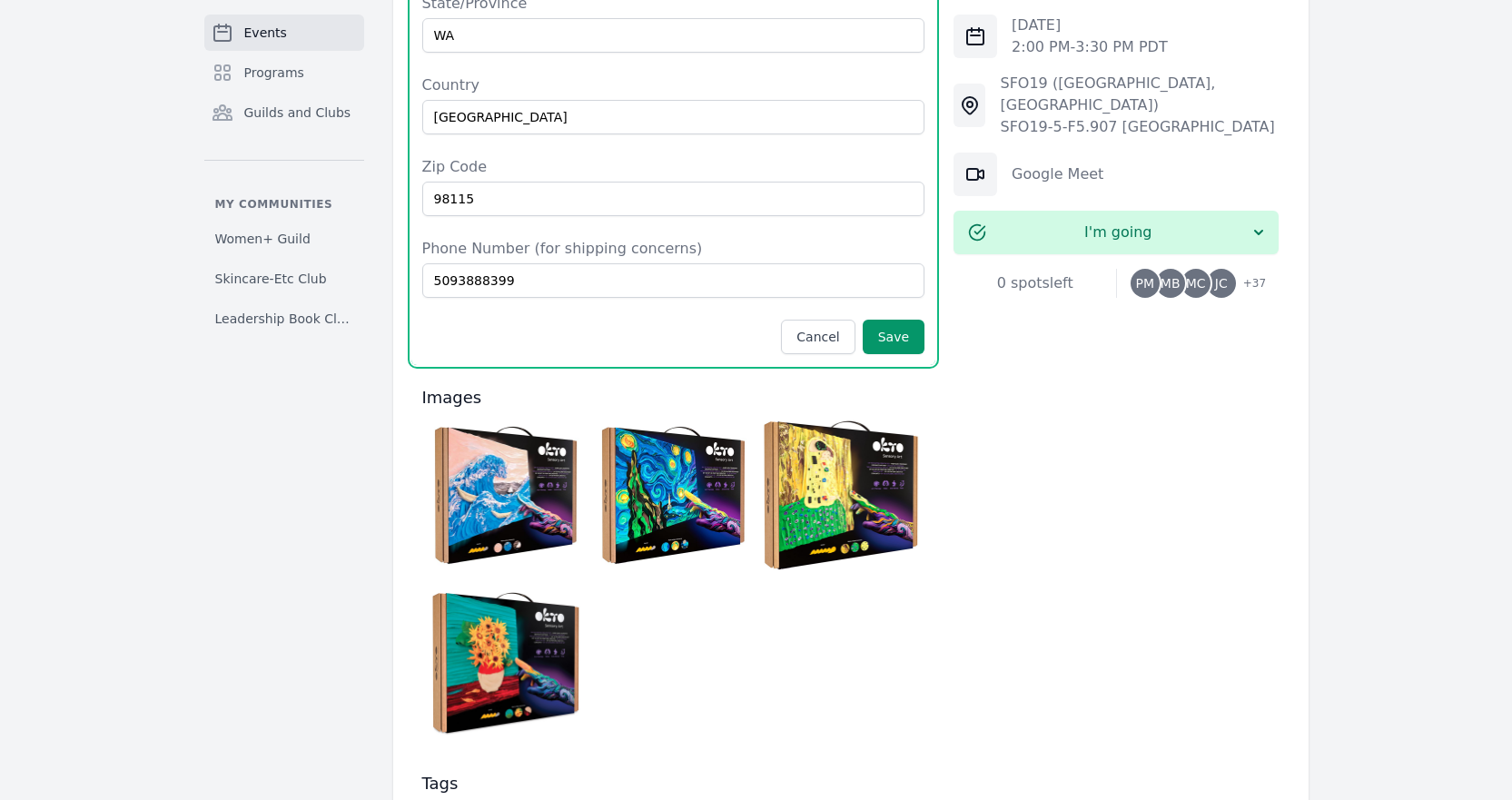
click at [666, 435] on img at bounding box center [673, 495] width 159 height 159
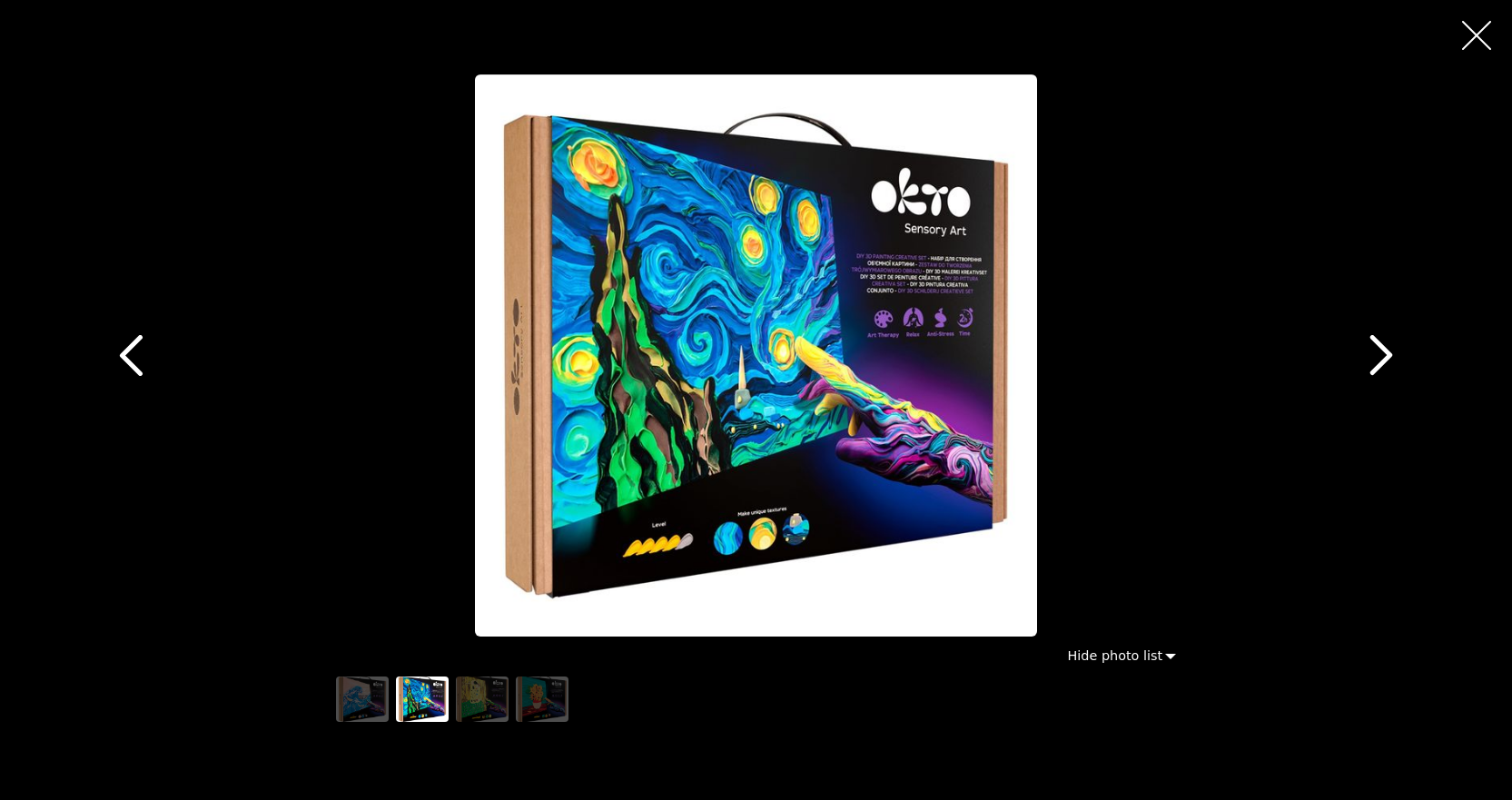
click at [874, 340] on img "button" at bounding box center [756, 355] width 563 height 563
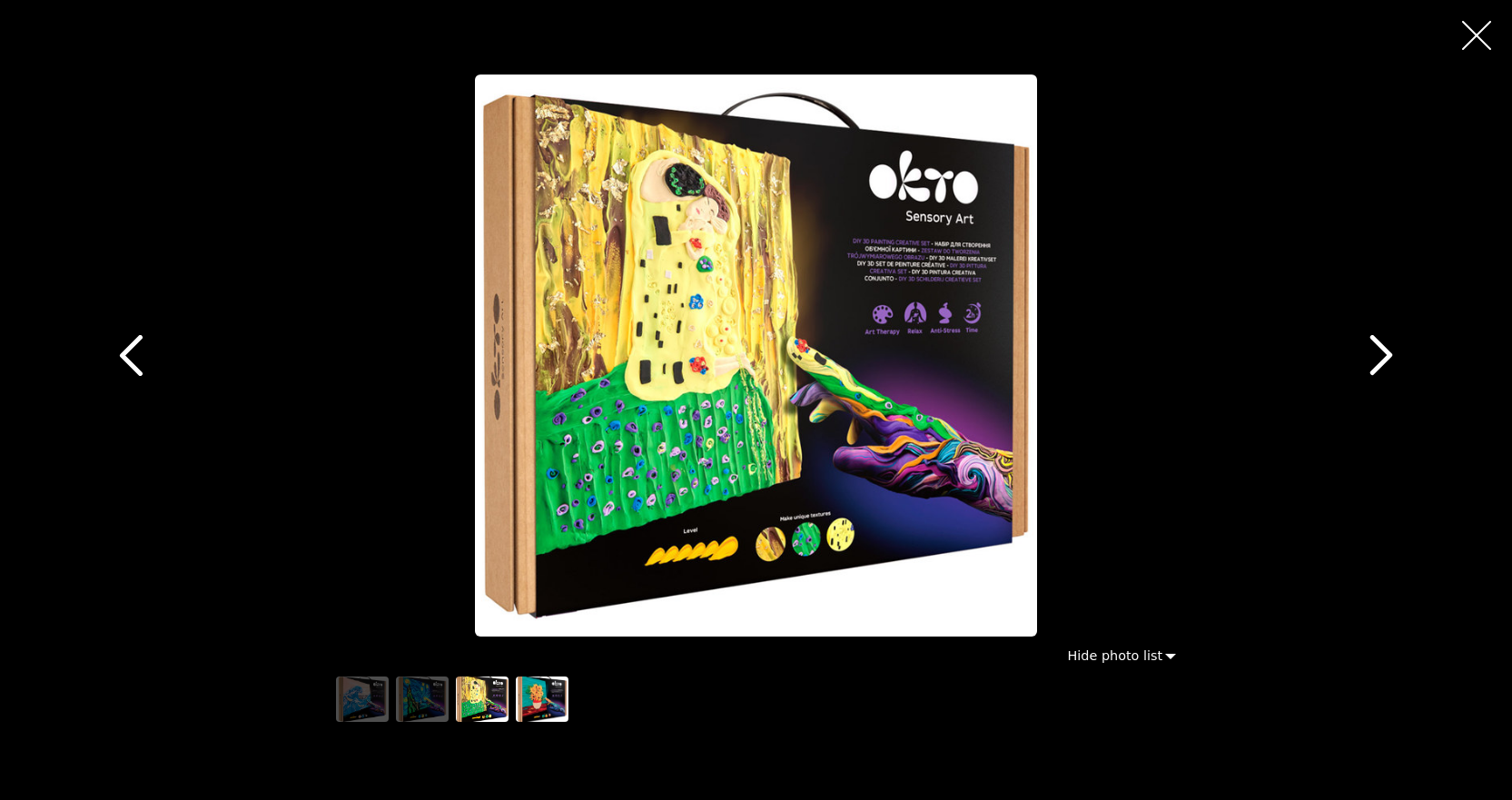
click at [552, 678] on img "button" at bounding box center [542, 700] width 52 height 46
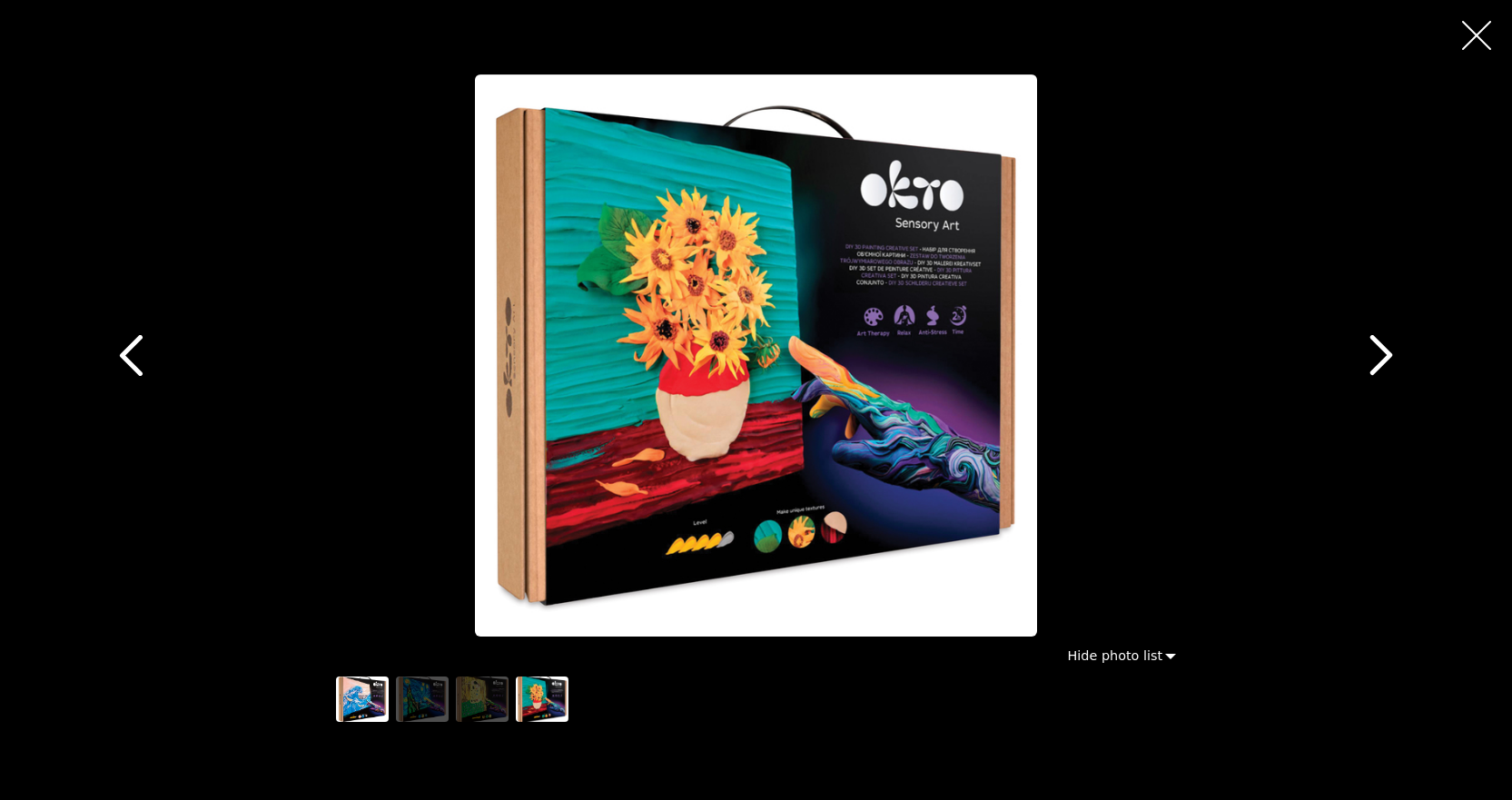
click at [388, 713] on div "button" at bounding box center [362, 699] width 60 height 52
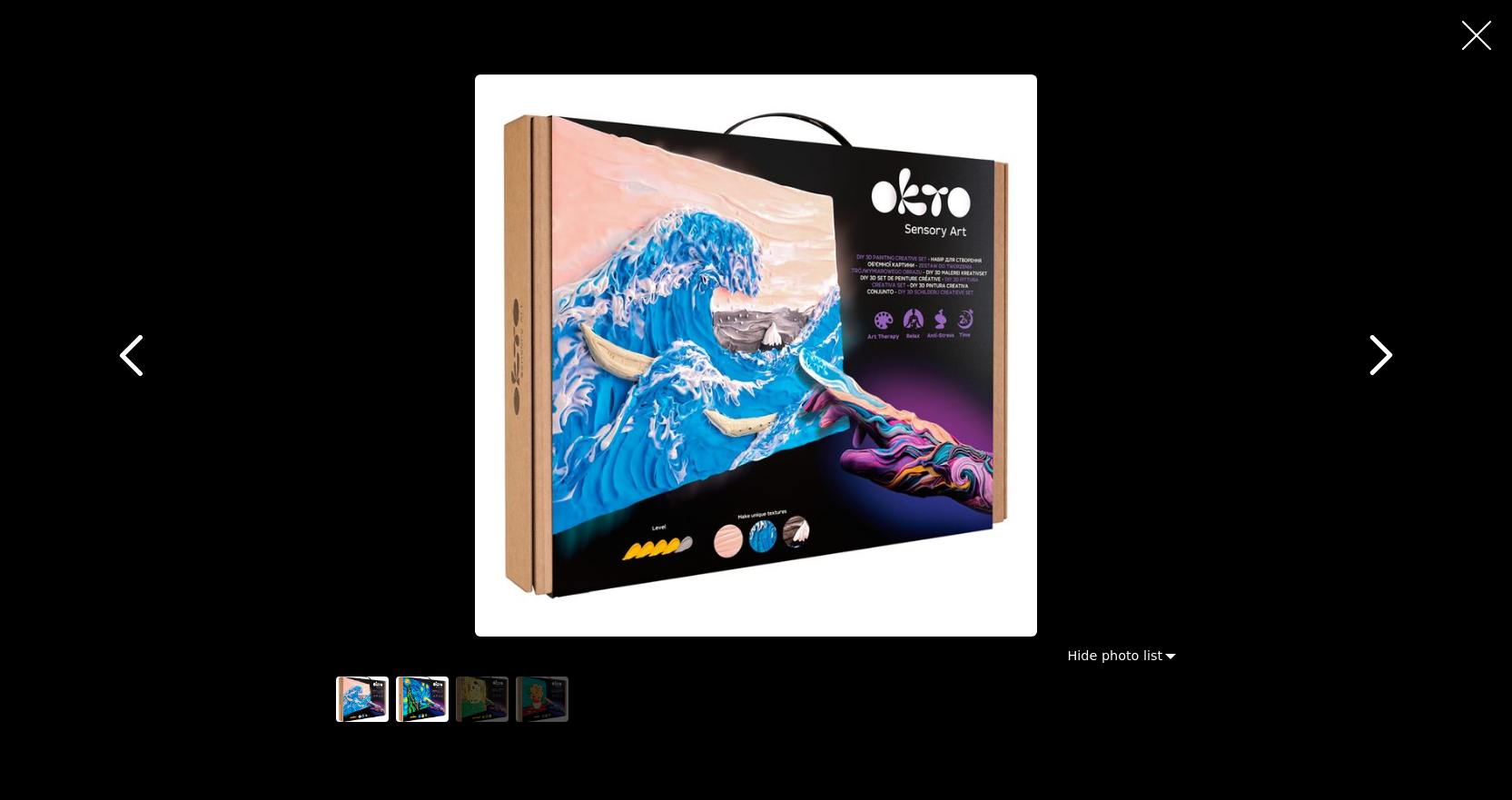
click at [419, 702] on img "button" at bounding box center [422, 700] width 52 height 46
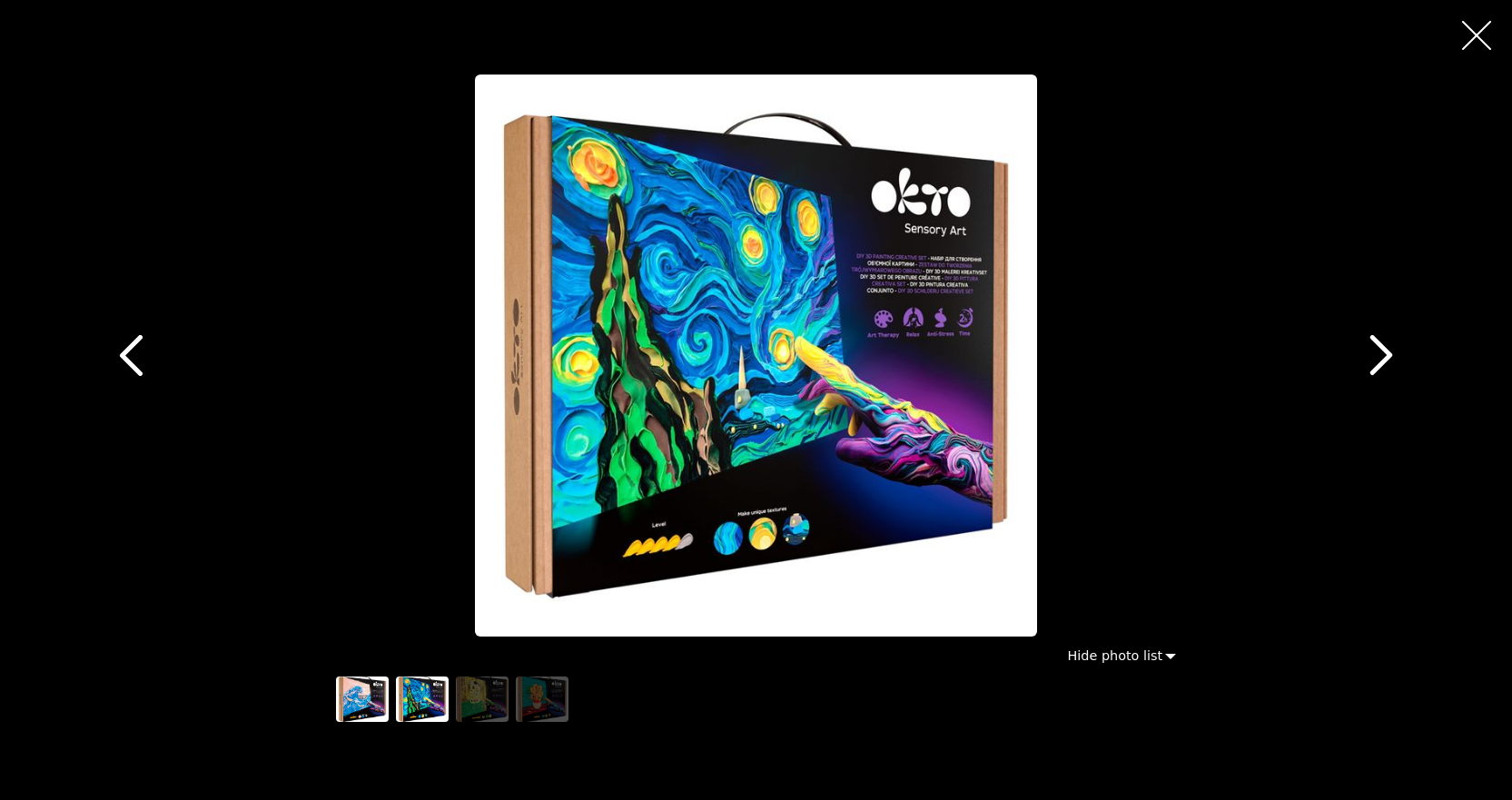
click at [375, 706] on img "button" at bounding box center [362, 700] width 52 height 46
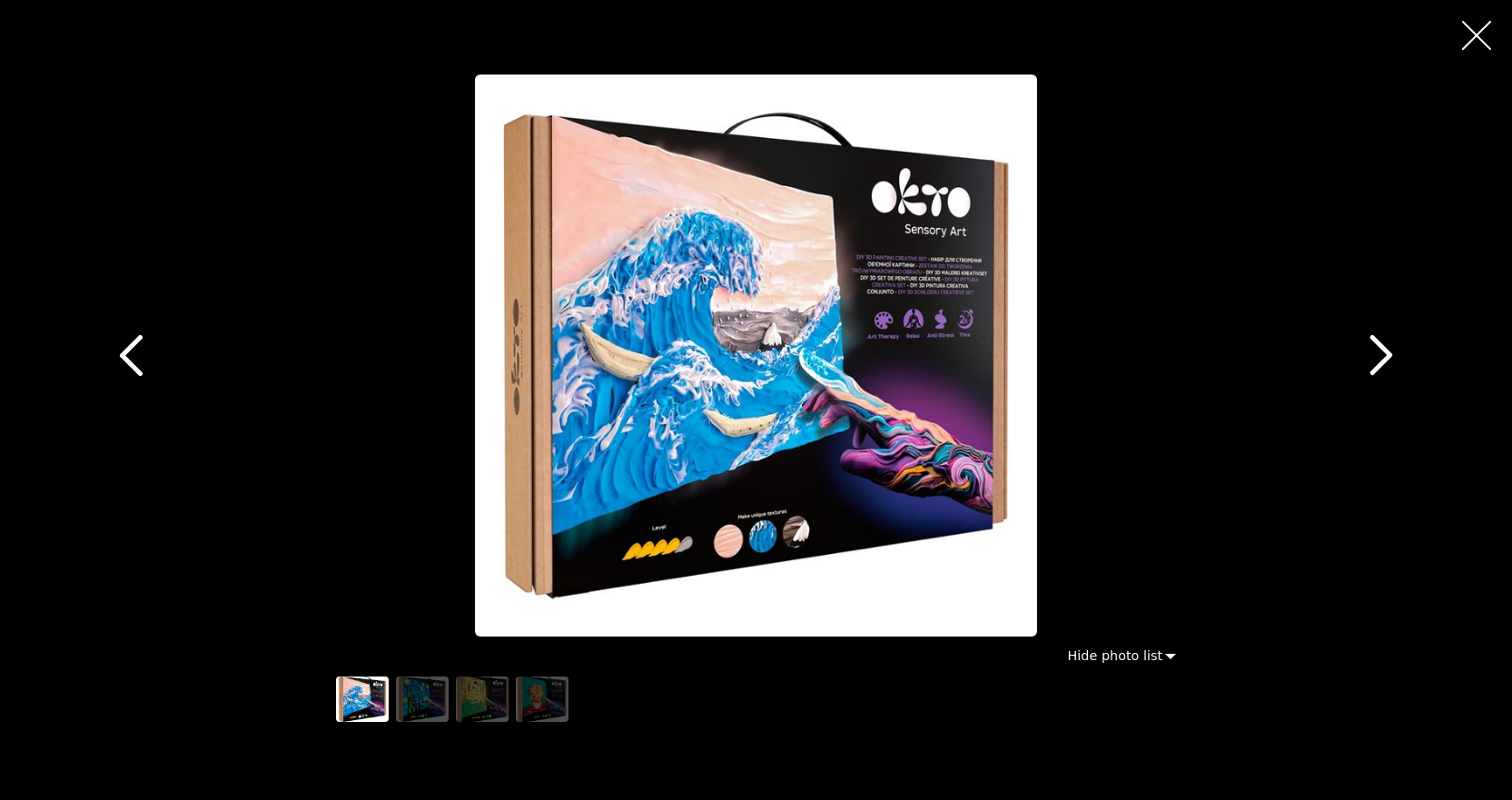
click at [1458, 45] on button "button" at bounding box center [1477, 35] width 44 height 44
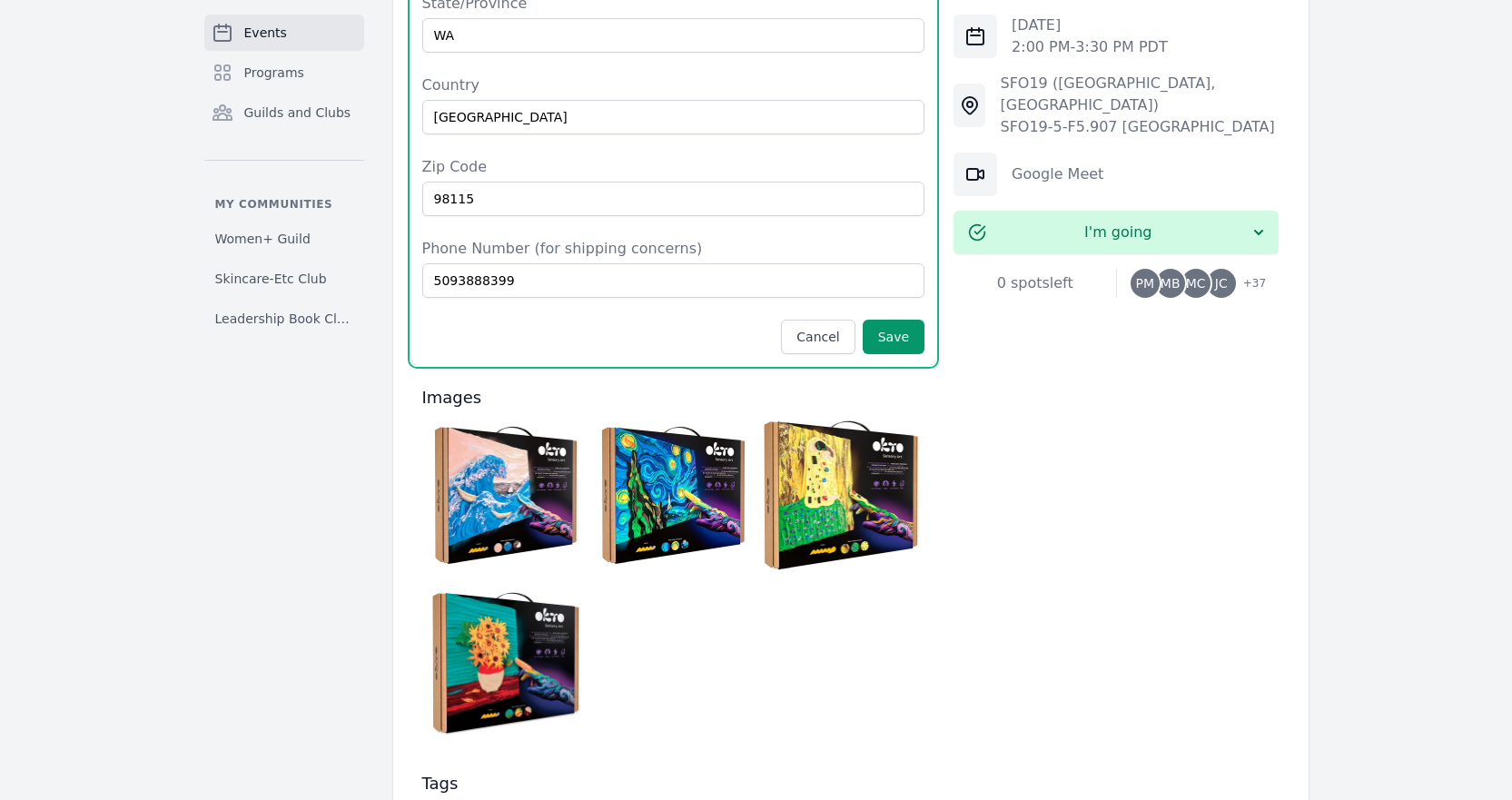
click at [672, 426] on img at bounding box center [673, 495] width 159 height 159
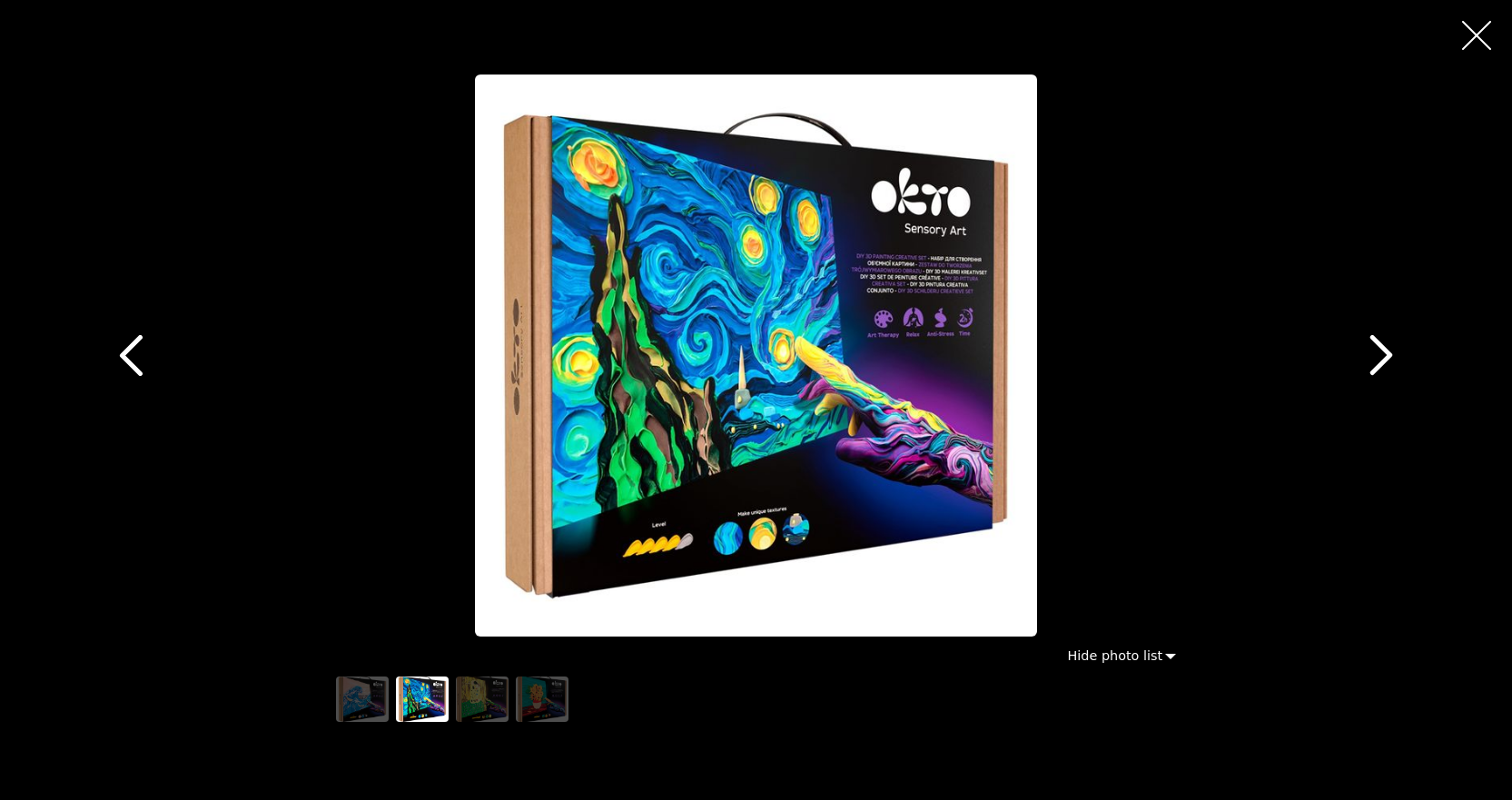
click at [123, 359] on icon "button" at bounding box center [131, 355] width 23 height 41
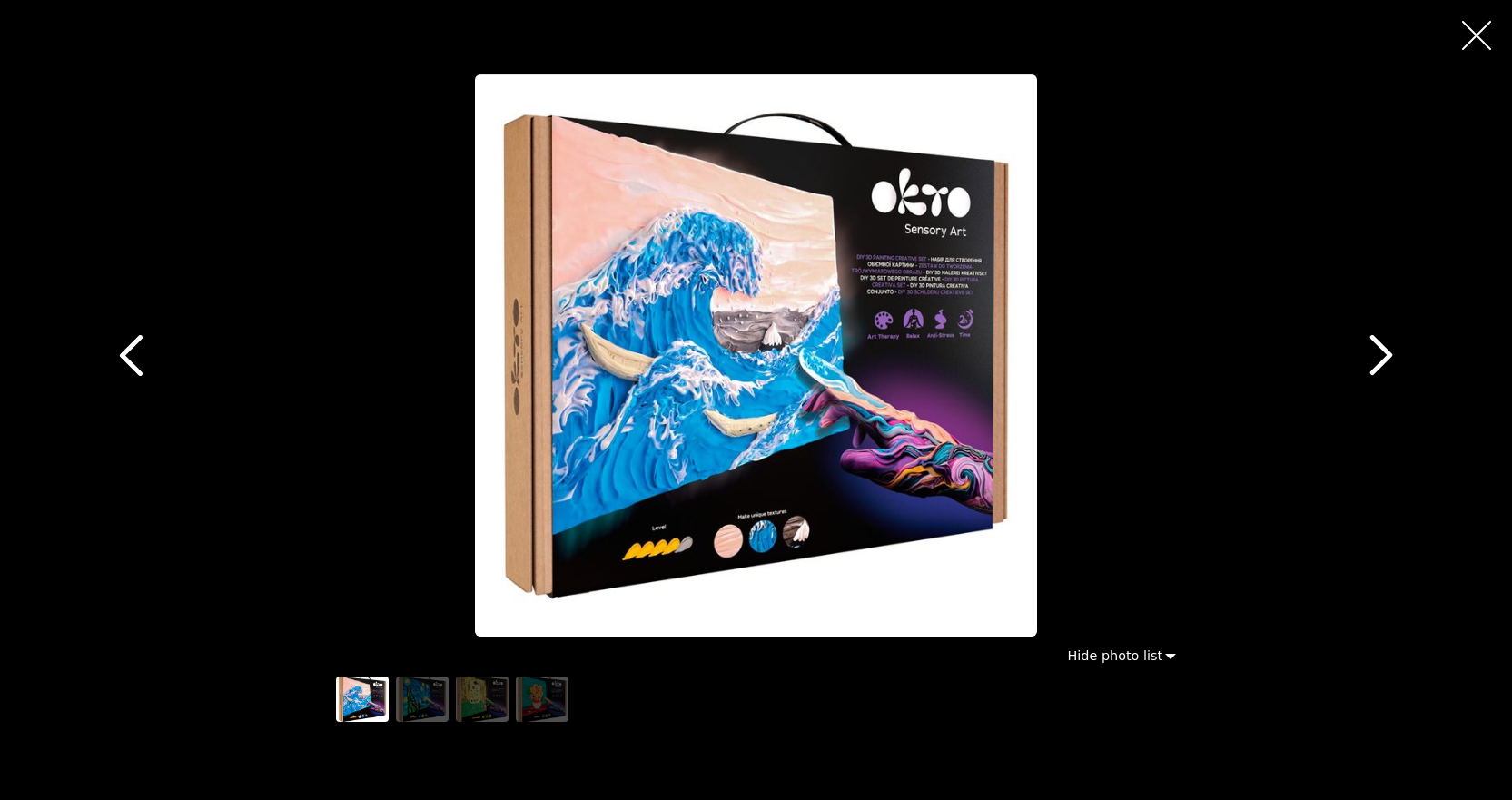
click at [1373, 355] on icon "button" at bounding box center [1382, 355] width 41 height 41
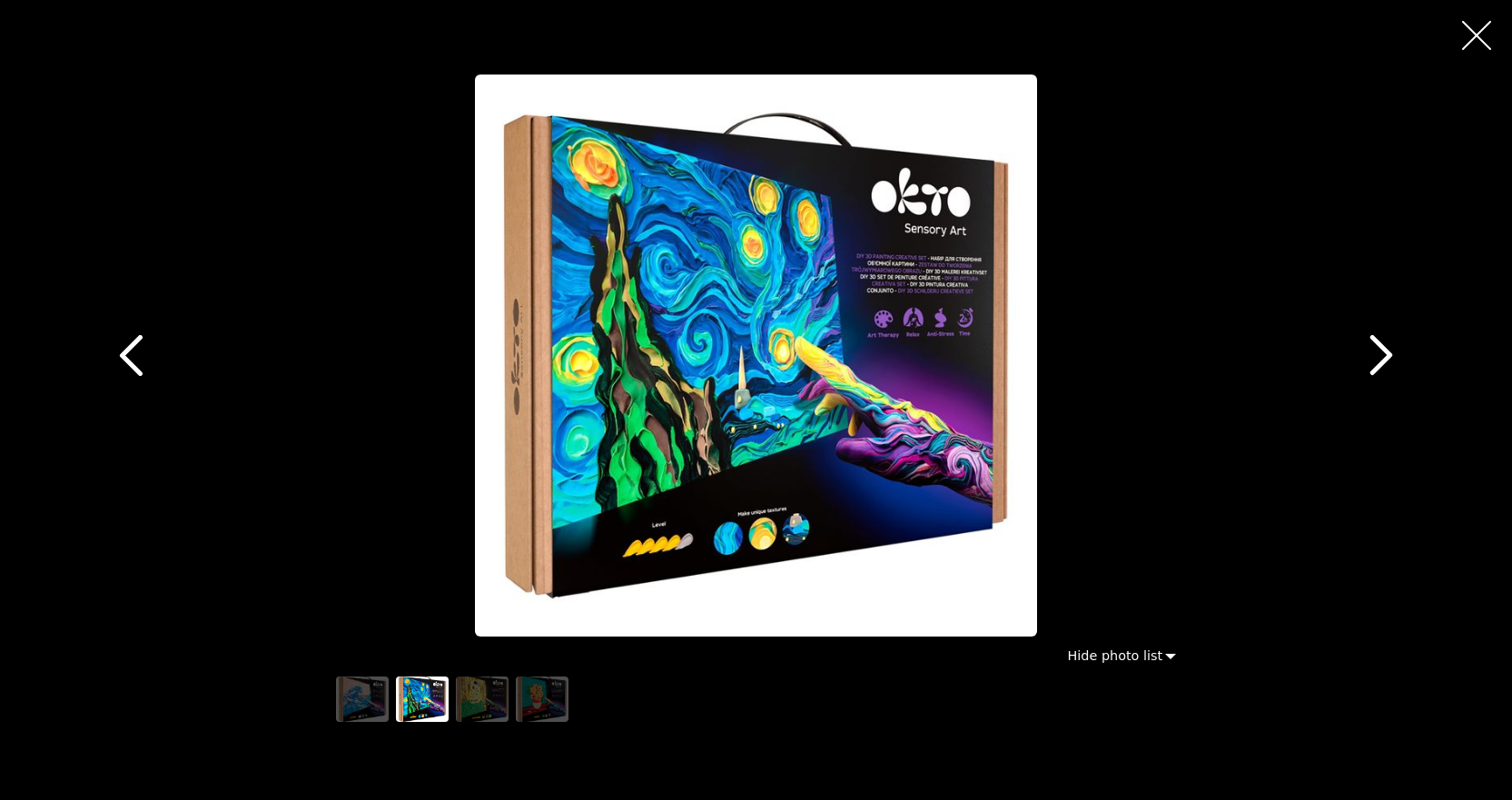
click at [1373, 355] on icon "button" at bounding box center [1382, 355] width 41 height 41
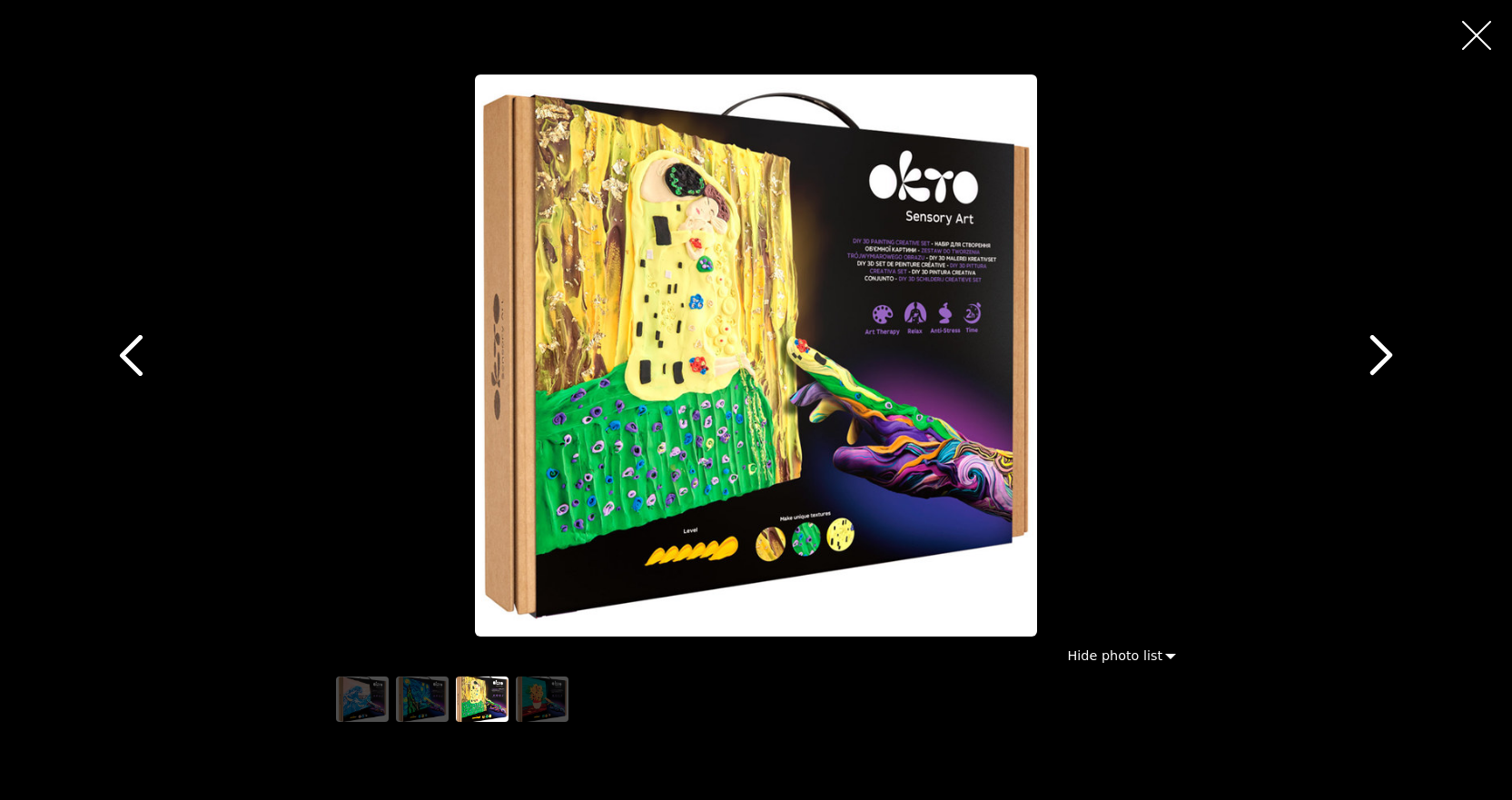
click at [1373, 355] on icon "button" at bounding box center [1382, 355] width 41 height 41
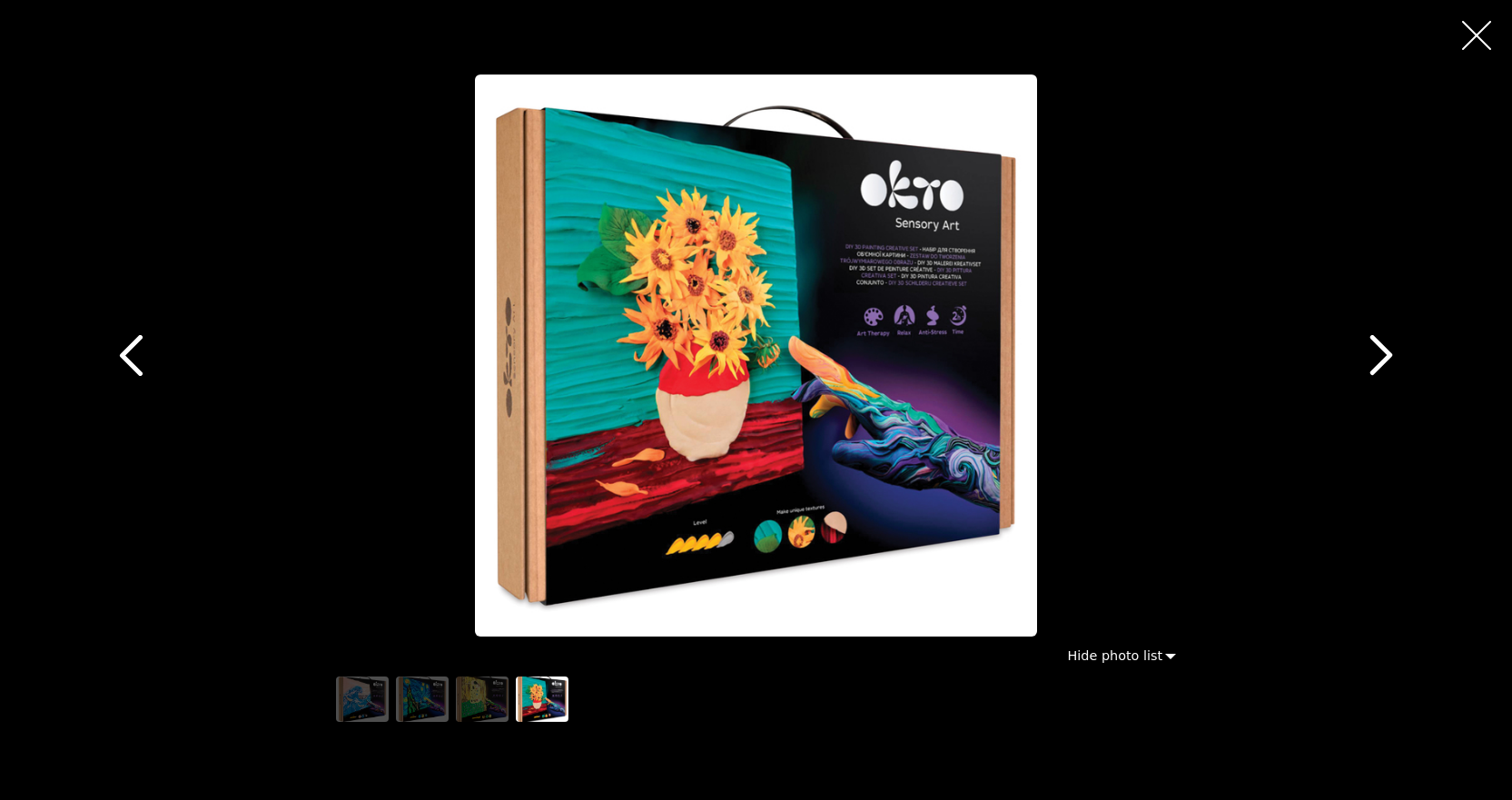
click at [130, 361] on icon "button" at bounding box center [130, 355] width 41 height 41
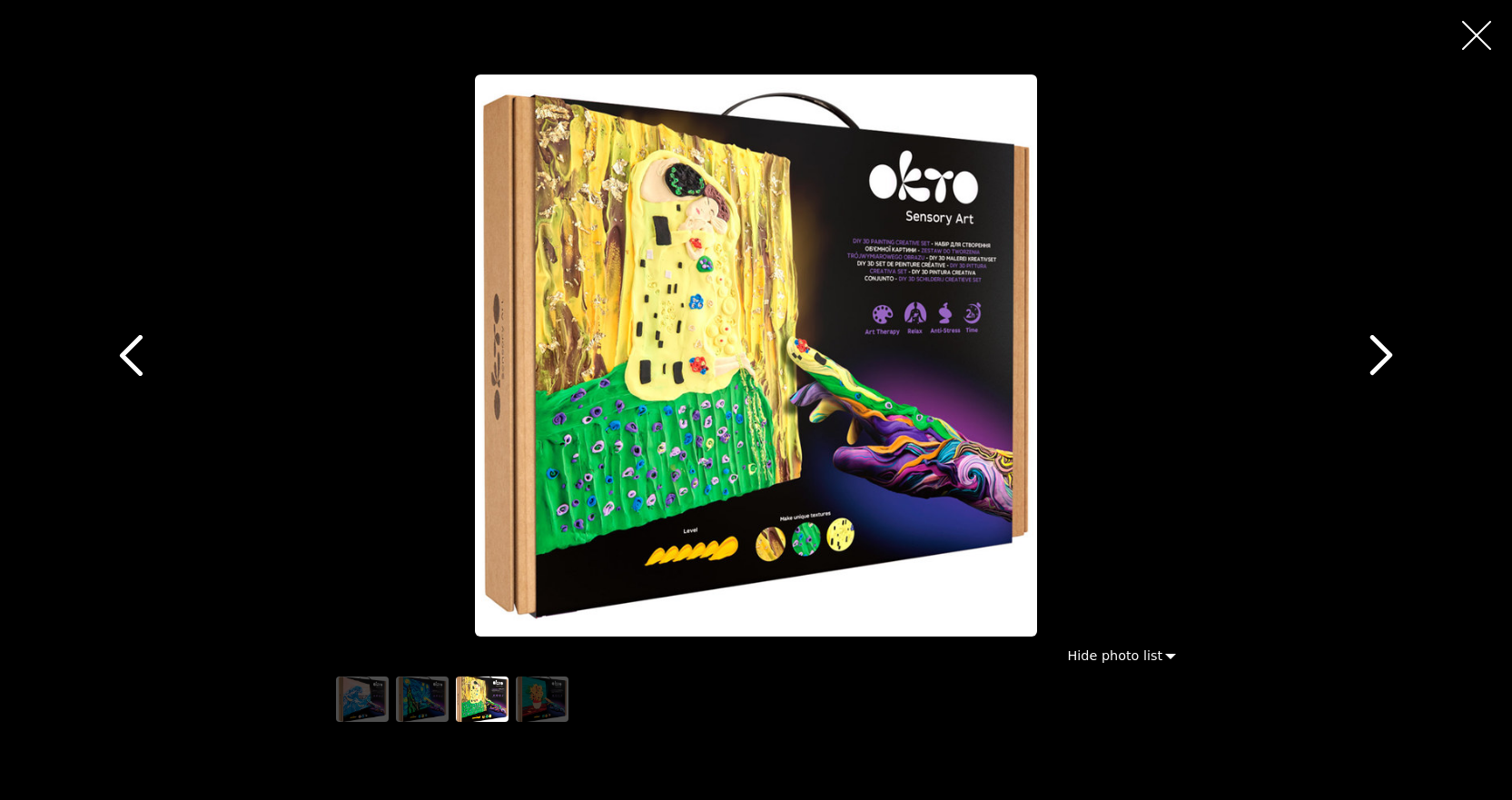
click at [130, 361] on icon "button" at bounding box center [130, 355] width 41 height 41
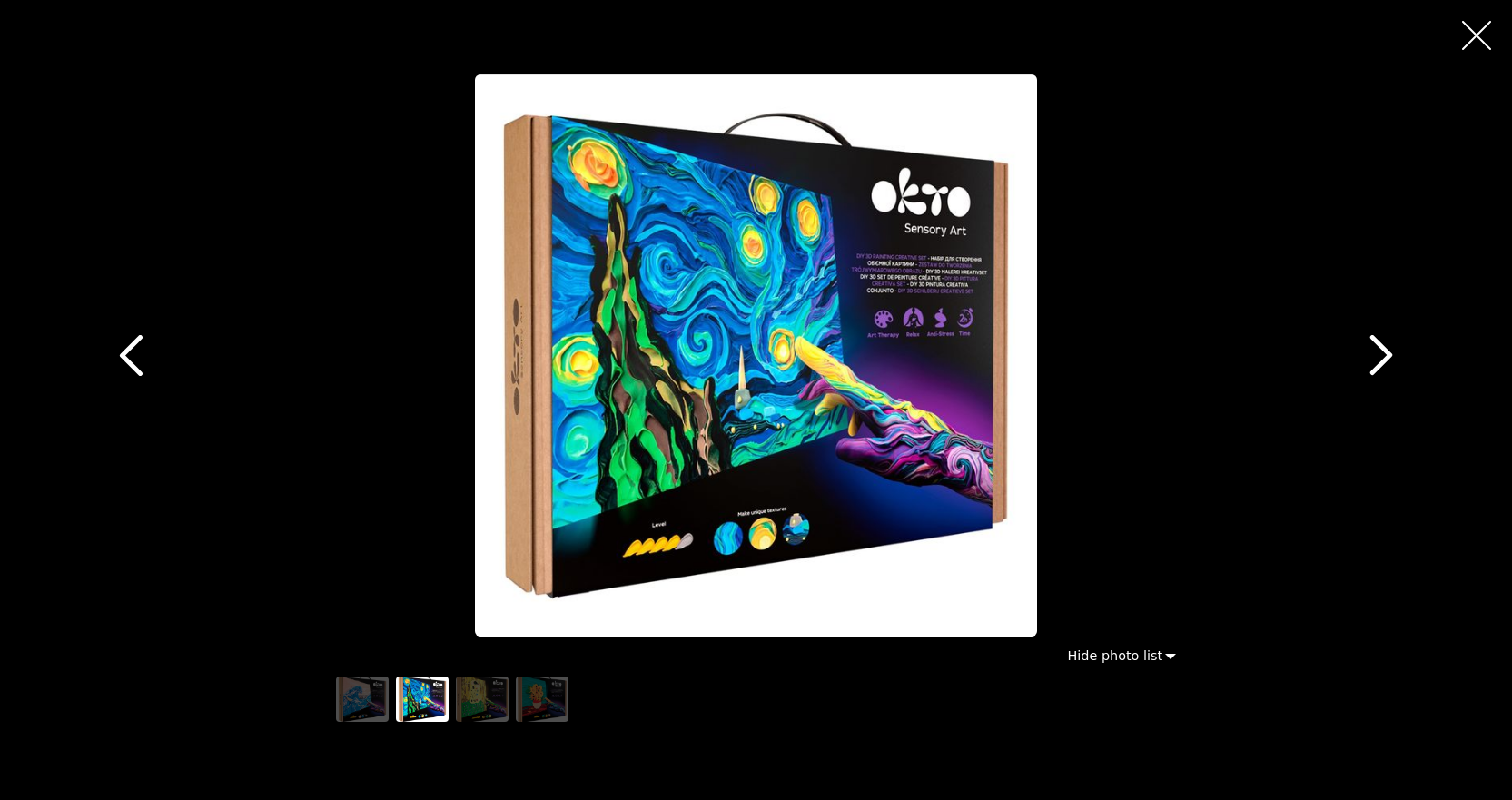
click at [774, 551] on img "button" at bounding box center [756, 355] width 563 height 563
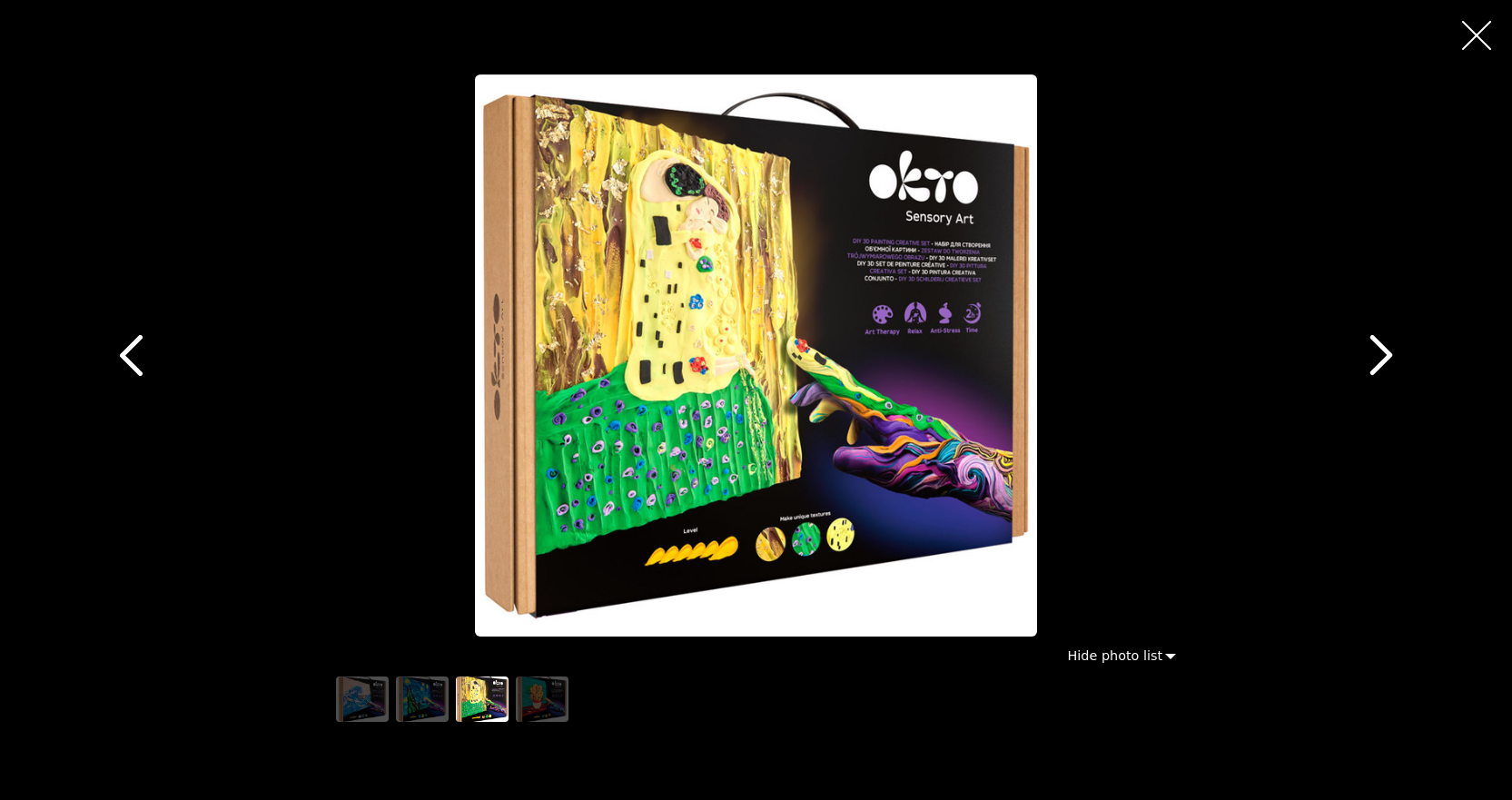
click at [774, 551] on img "button" at bounding box center [756, 355] width 563 height 563
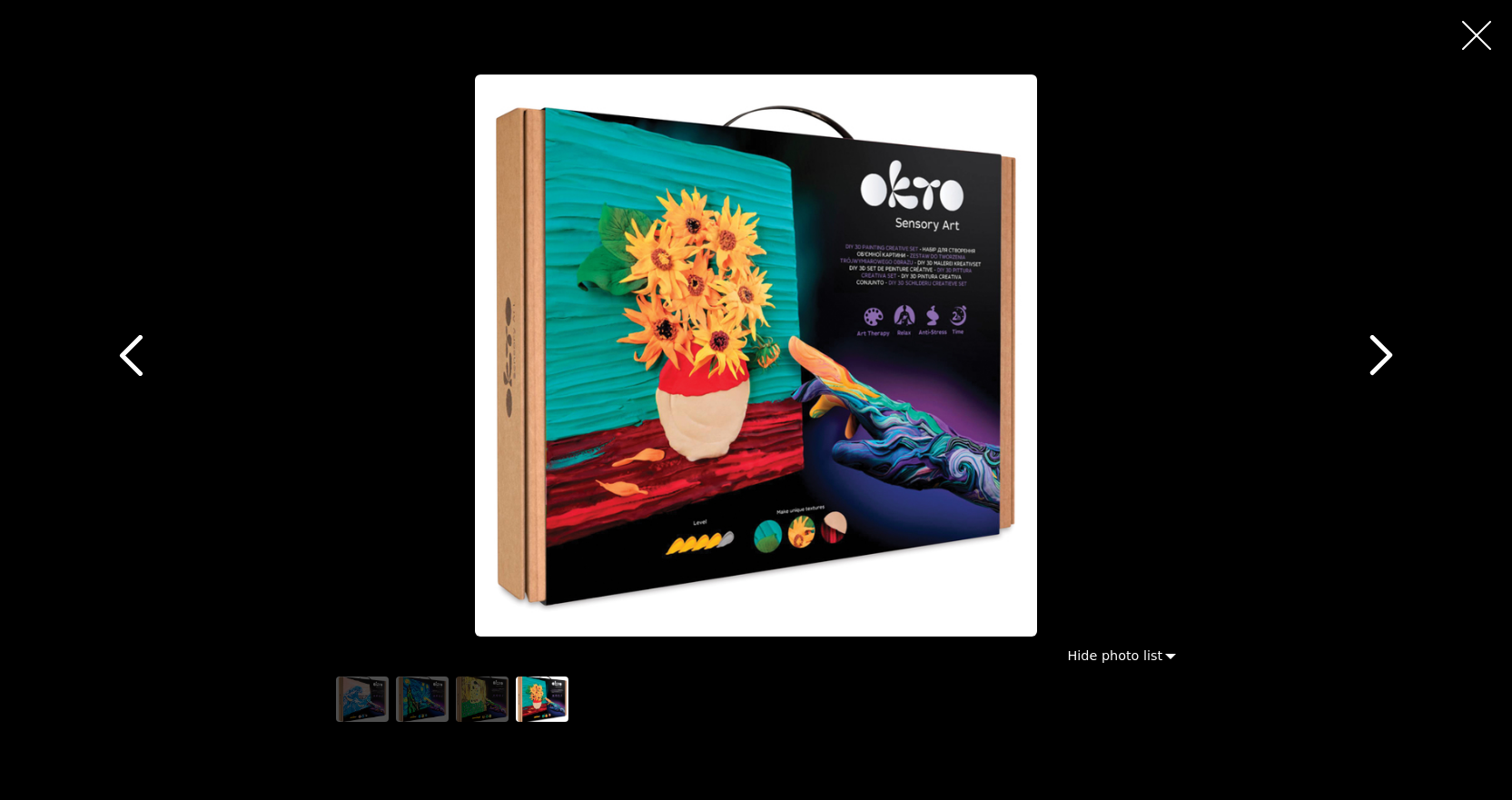
click at [774, 551] on img "button" at bounding box center [756, 355] width 563 height 563
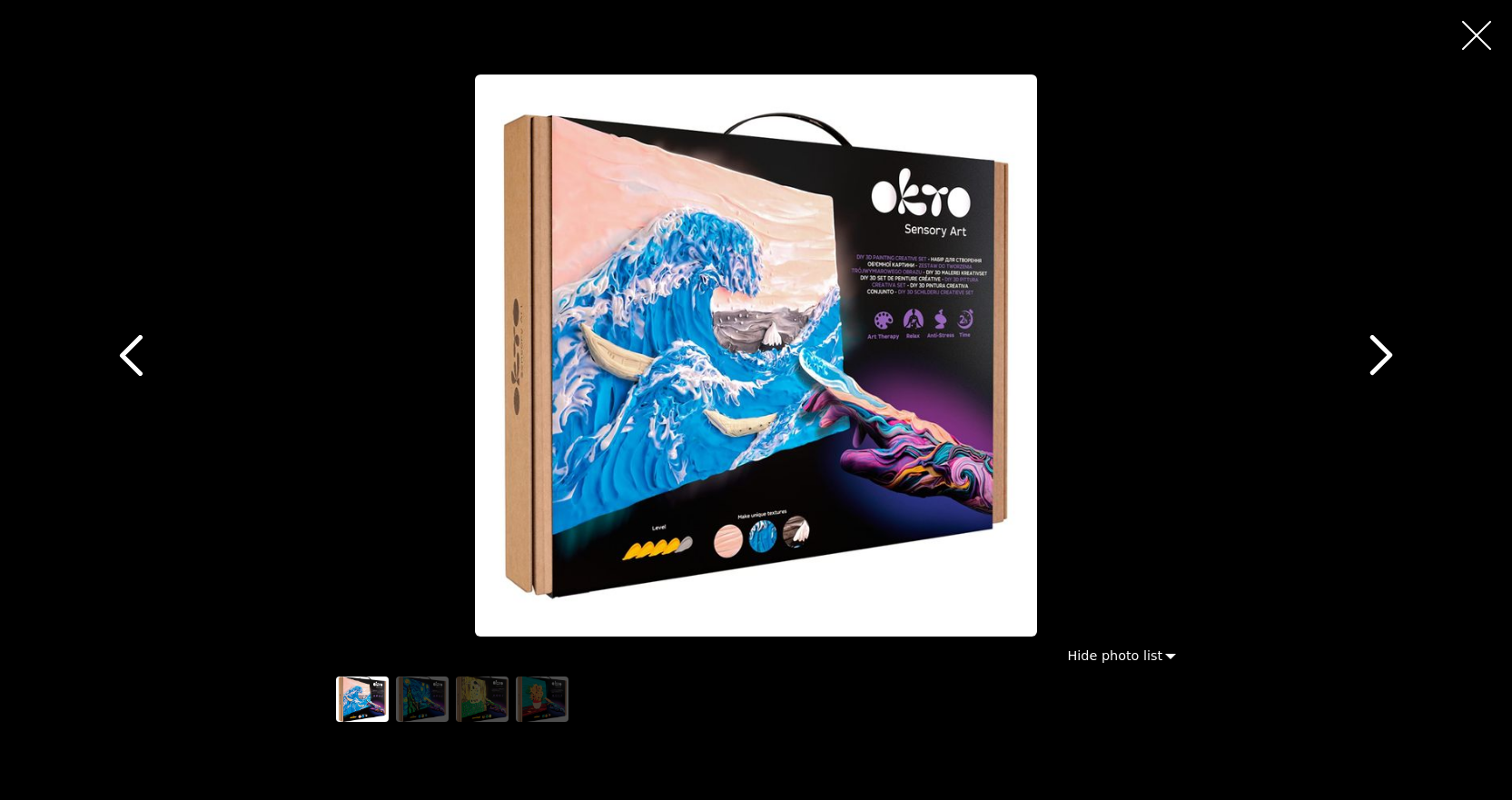
click at [1464, 35] on icon "button" at bounding box center [1477, 35] width 30 height 30
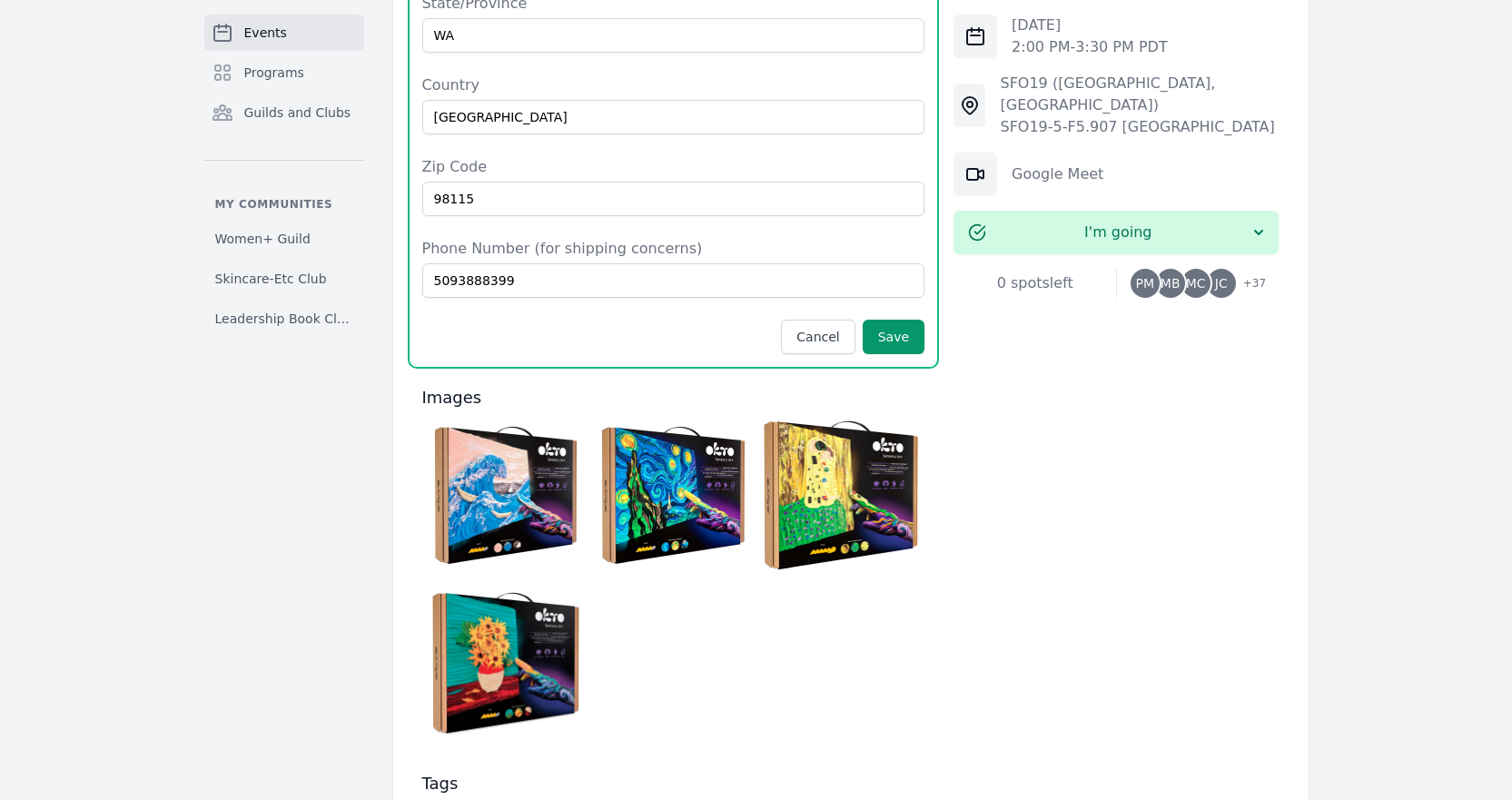
click at [687, 422] on img at bounding box center [673, 495] width 159 height 159
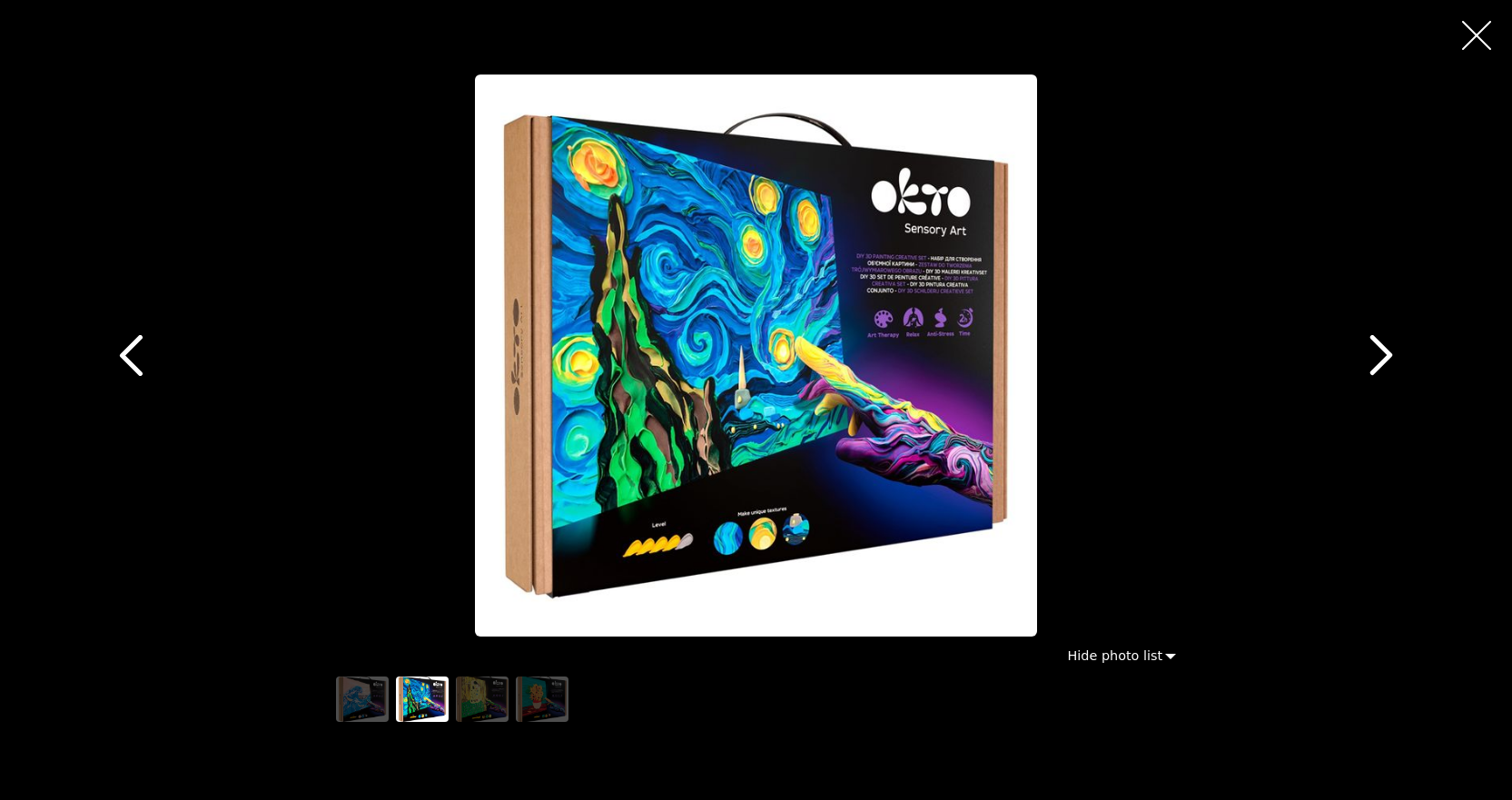
scroll to position [1726, 0]
click at [1470, 24] on icon "button" at bounding box center [1477, 35] width 30 height 30
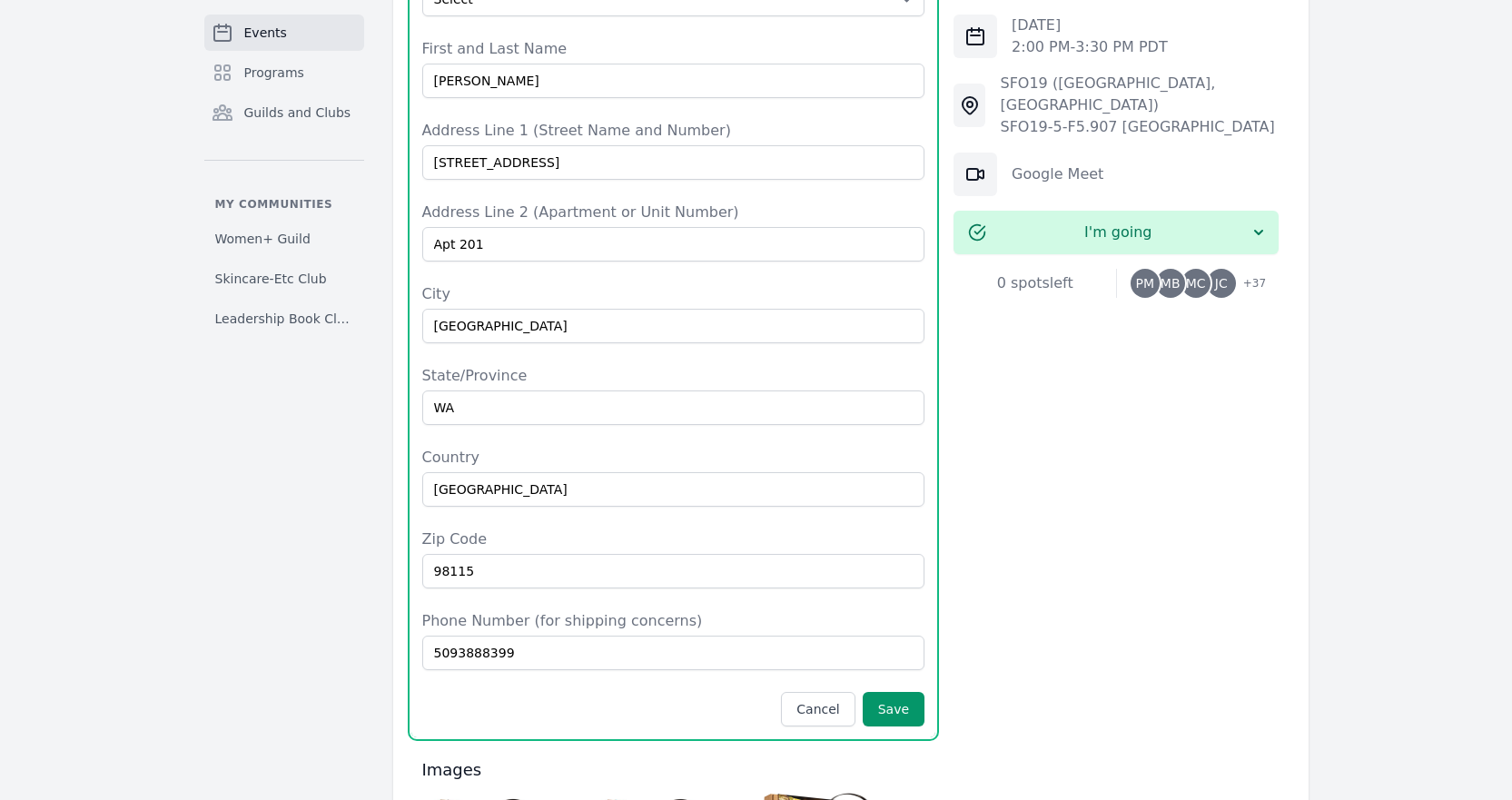
scroll to position [1090, 0]
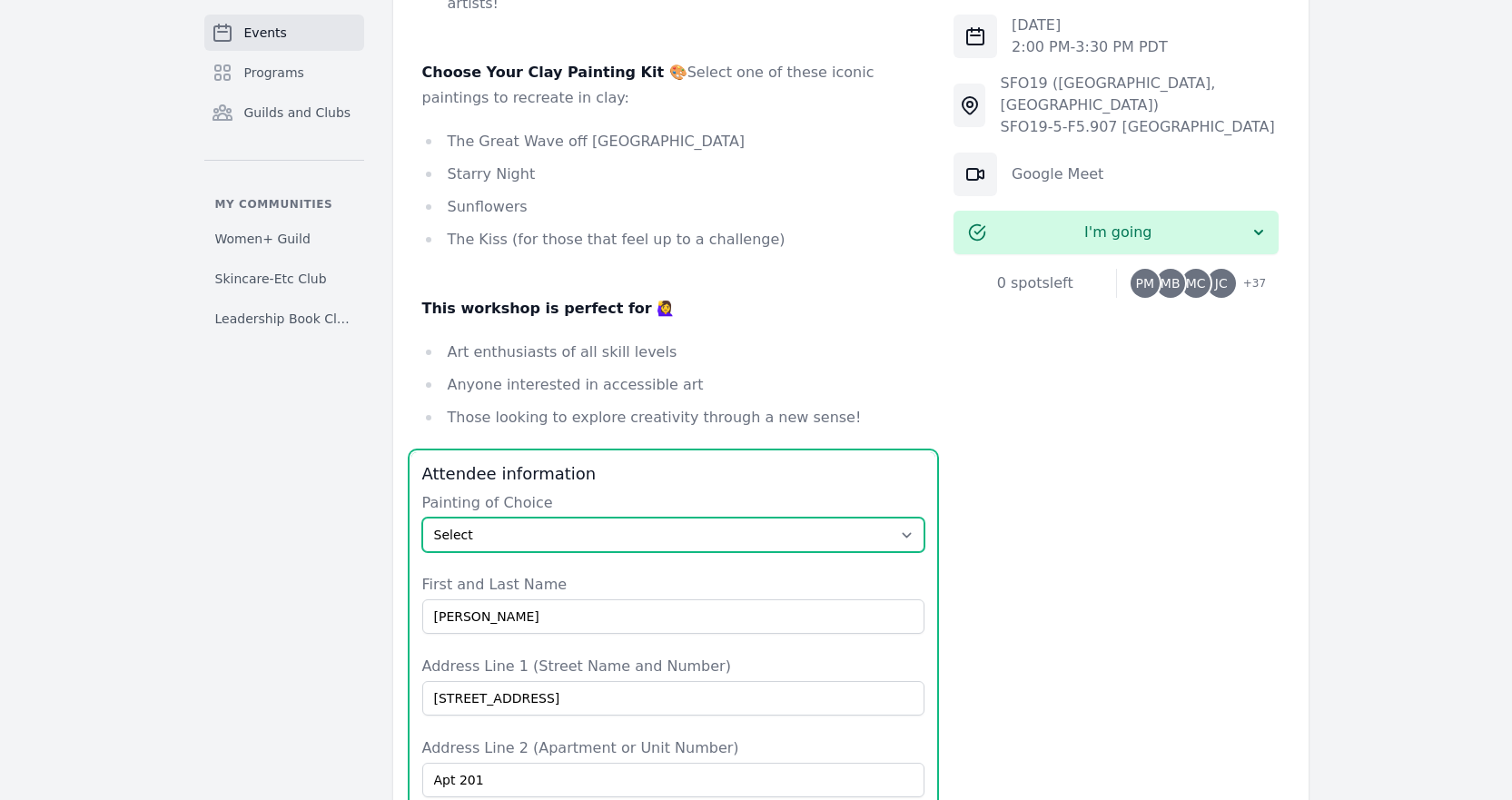
click at [510, 518] on select "Select The Great Wave off Kanagawa Starry Night Sunflowers The Kiss" at bounding box center [673, 535] width 503 height 34
select select "Starry Night"
click at [422, 518] on select "Select The Great Wave off Kanagawa Starry Night Sunflowers The Kiss" at bounding box center [673, 535] width 503 height 34
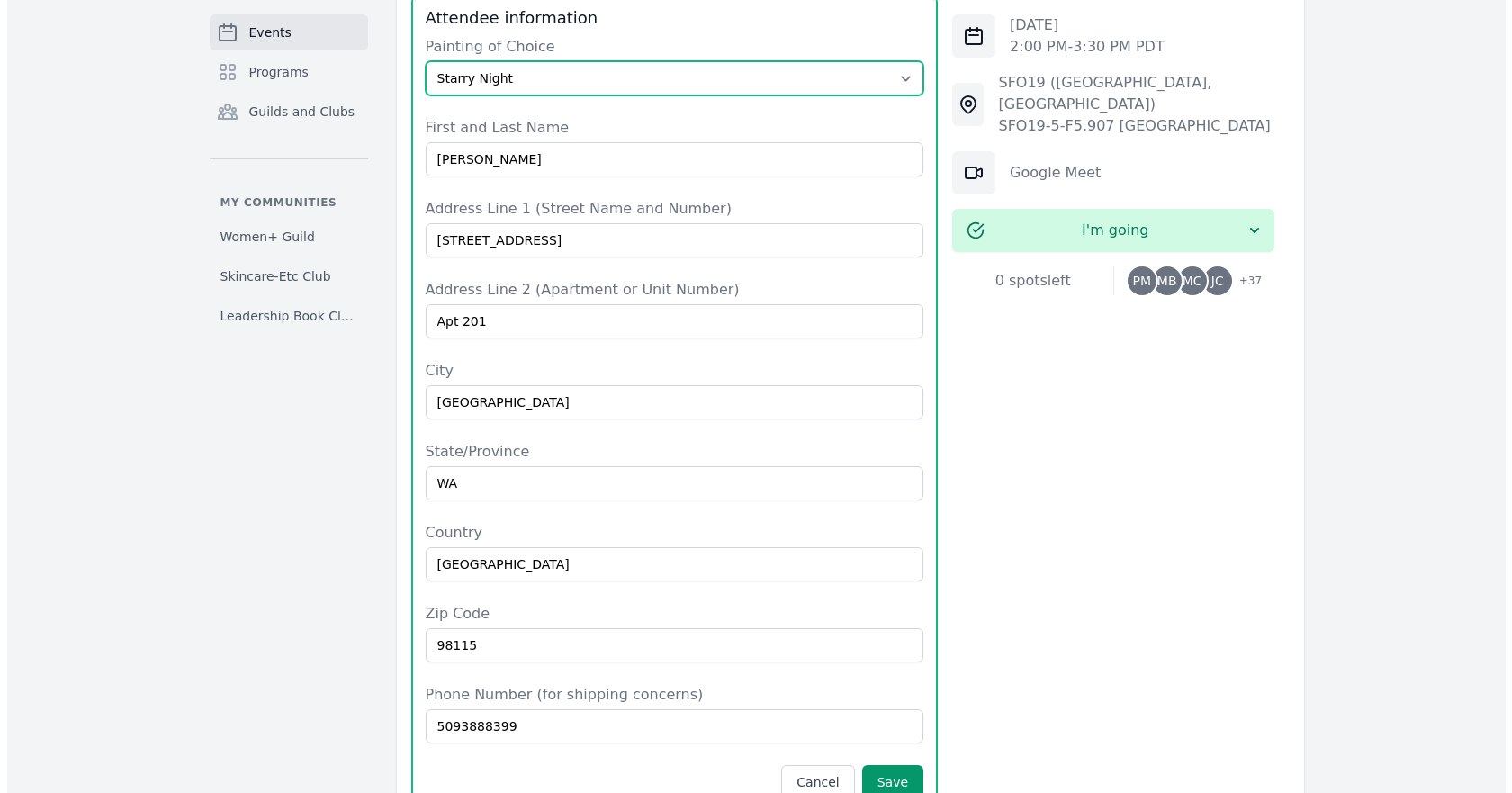
scroll to position [1891, 0]
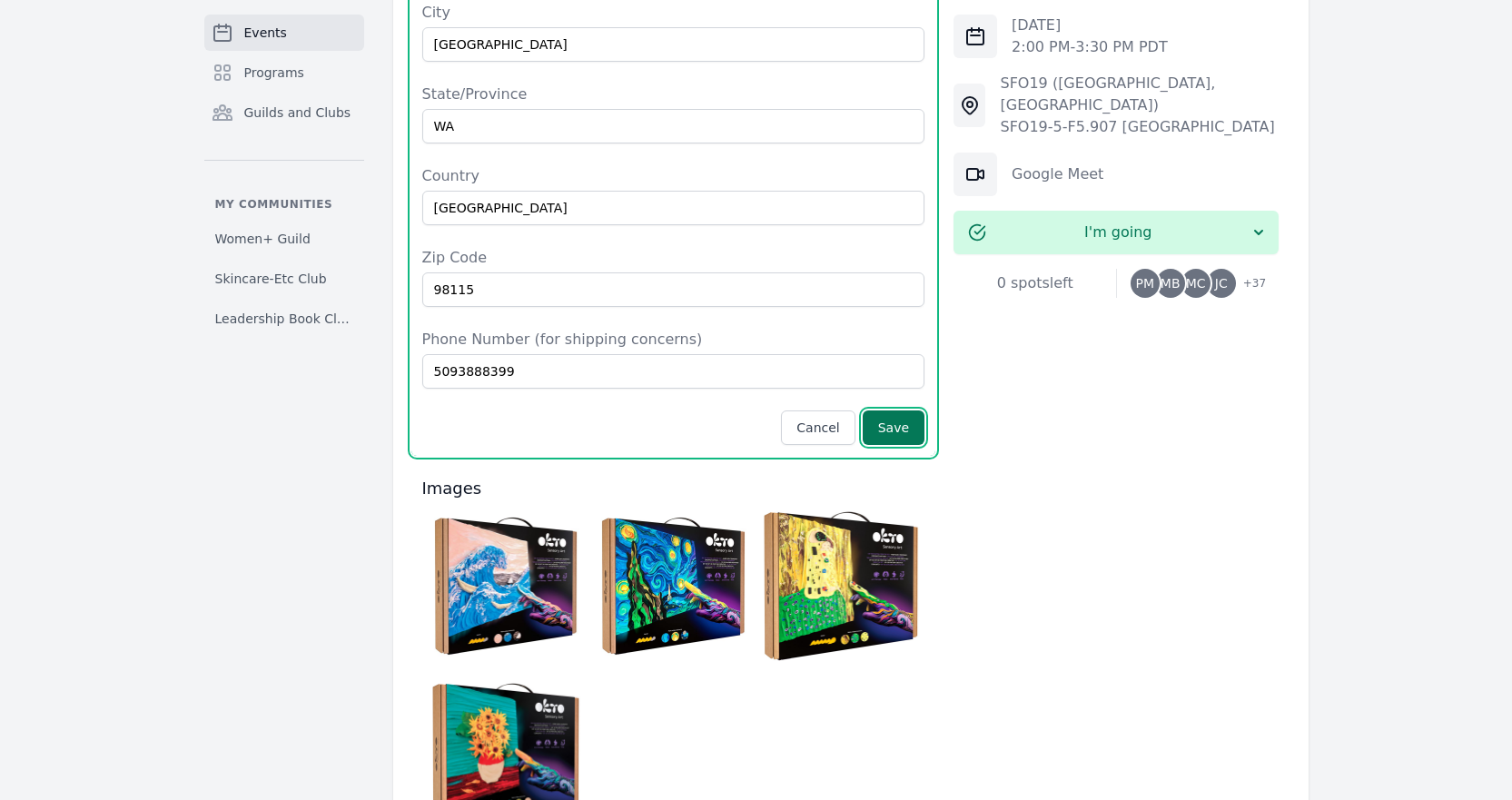
click at [893, 410] on button "Save" at bounding box center [893, 428] width 62 height 34
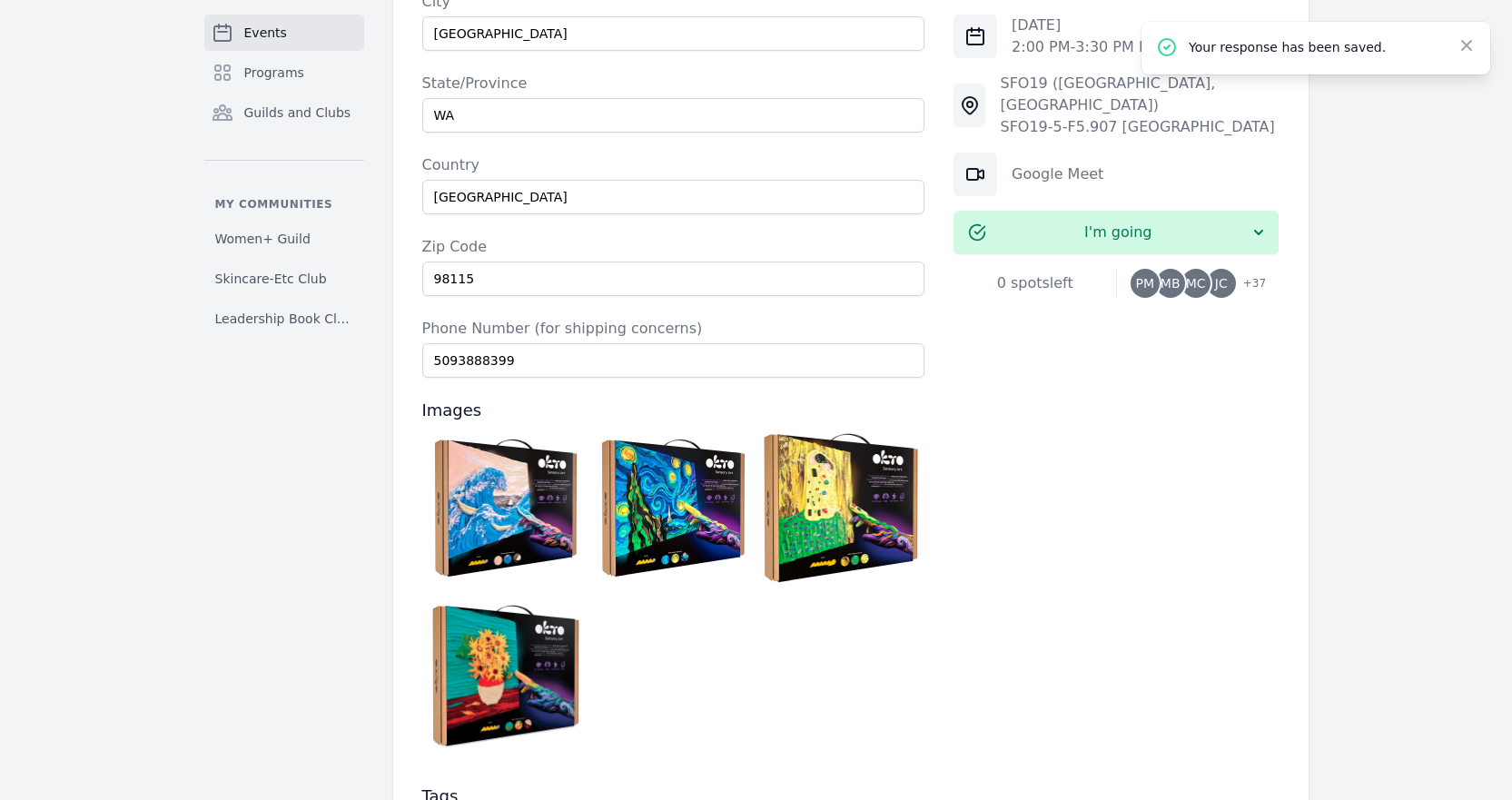
click at [1258, 272] on span "+ 37" at bounding box center [1248, 285] width 33 height 26
